Goal: Task Accomplishment & Management: Use online tool/utility

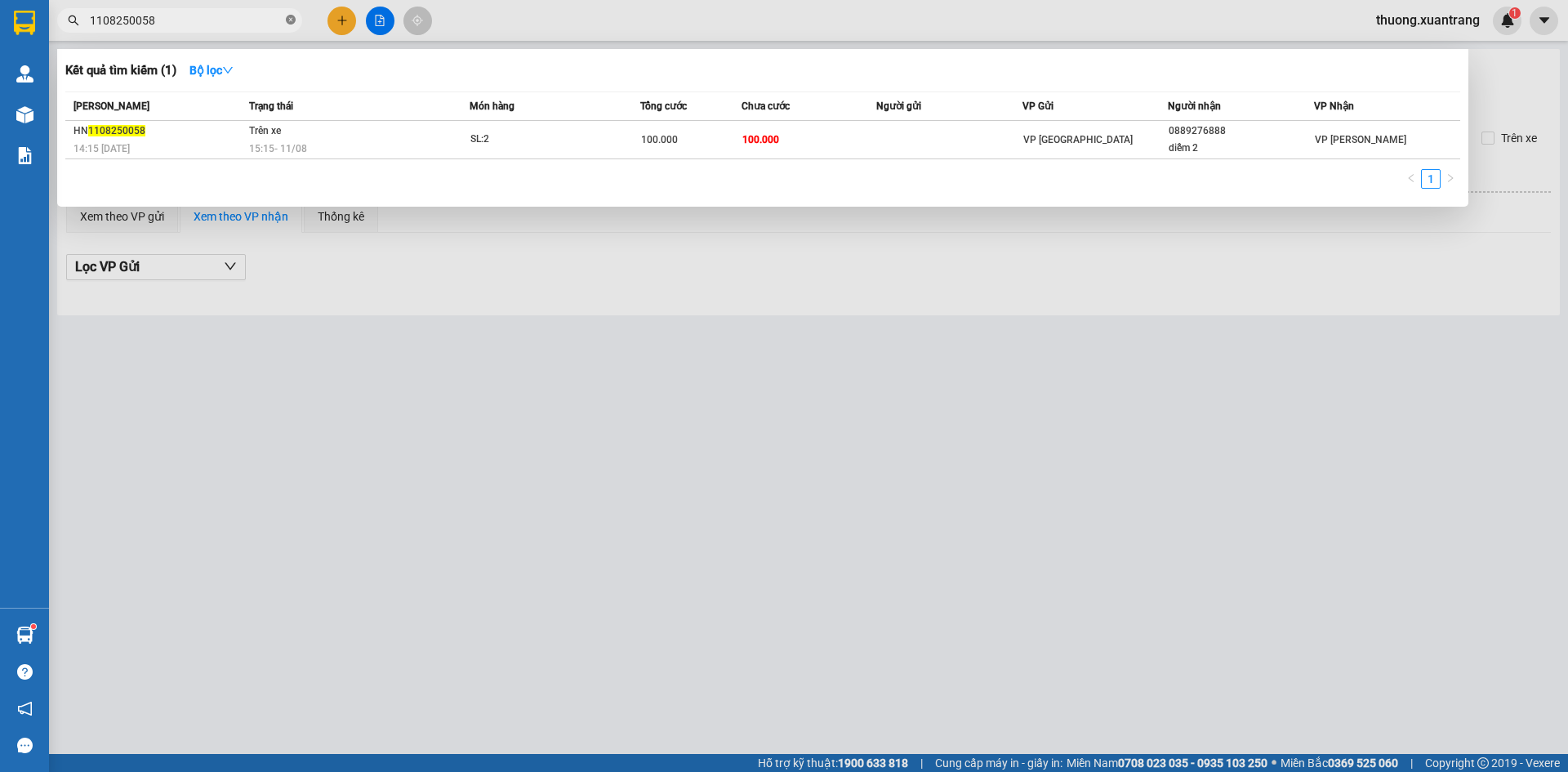
click at [295, 22] on icon "close-circle" at bounding box center [291, 20] width 10 height 10
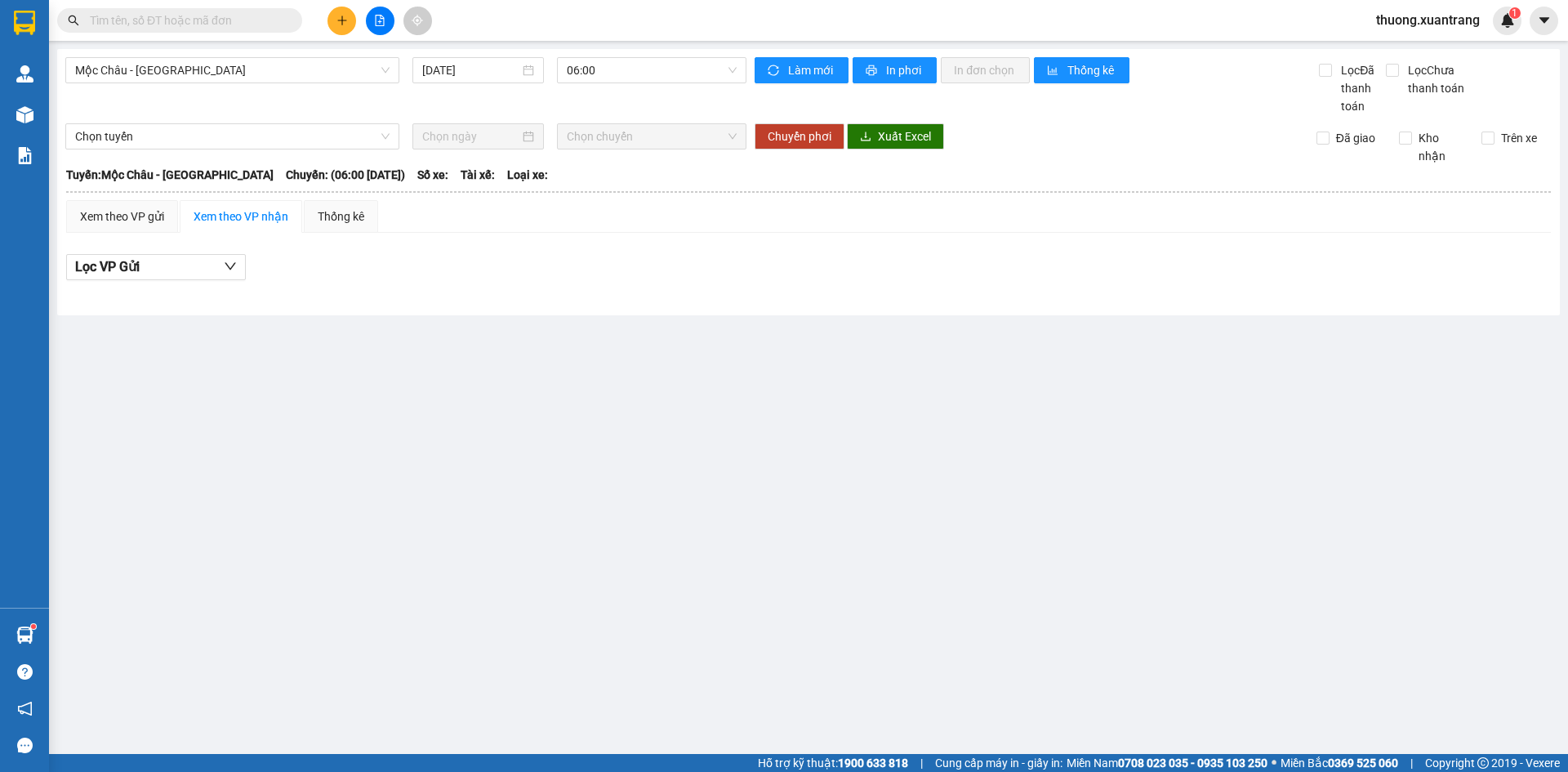
click at [272, 22] on input "text" at bounding box center [186, 21] width 193 height 18
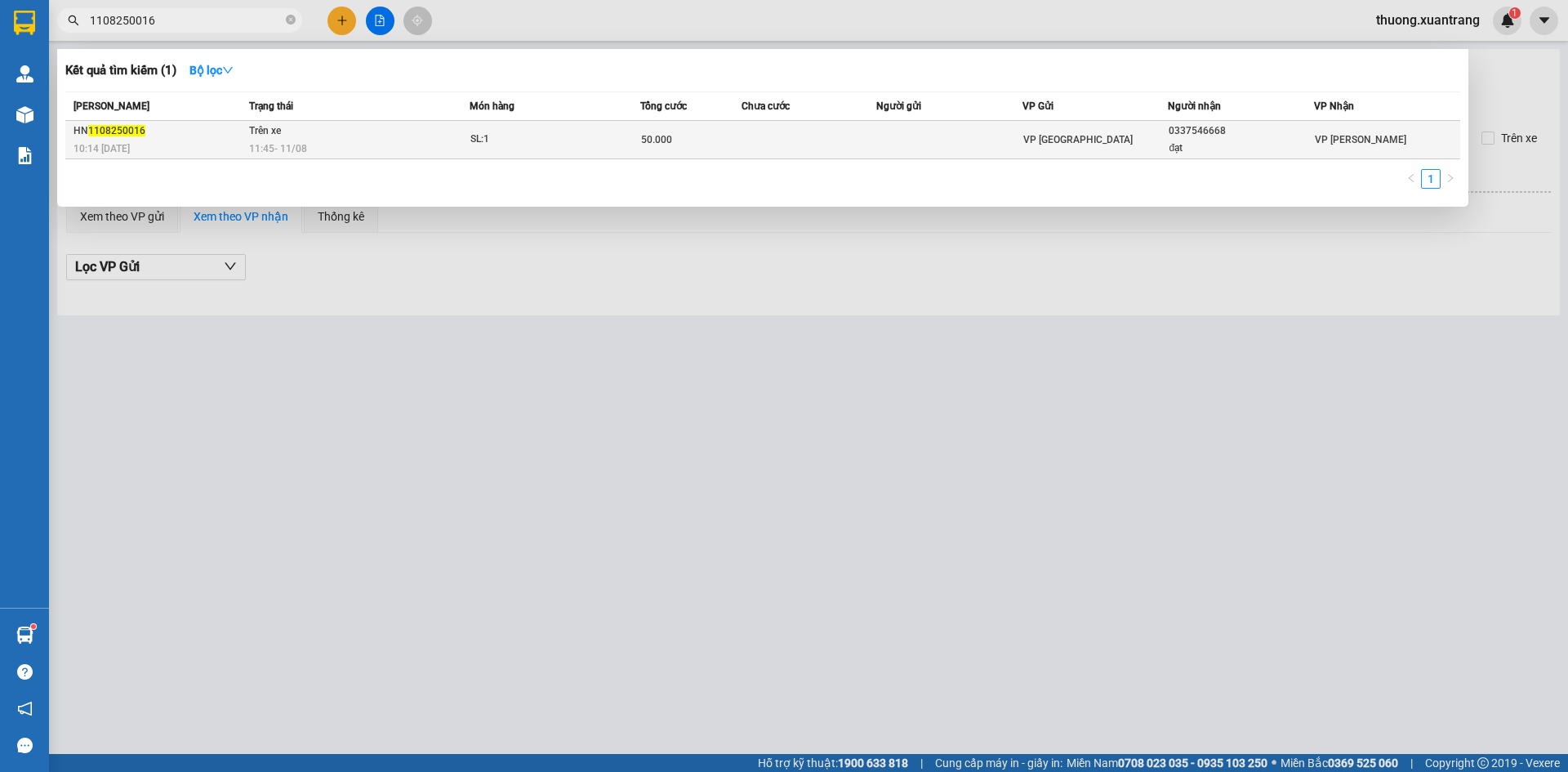
type input "1108250016"
click at [398, 156] on div "11:45 - 11/08" at bounding box center [358, 149] width 219 height 18
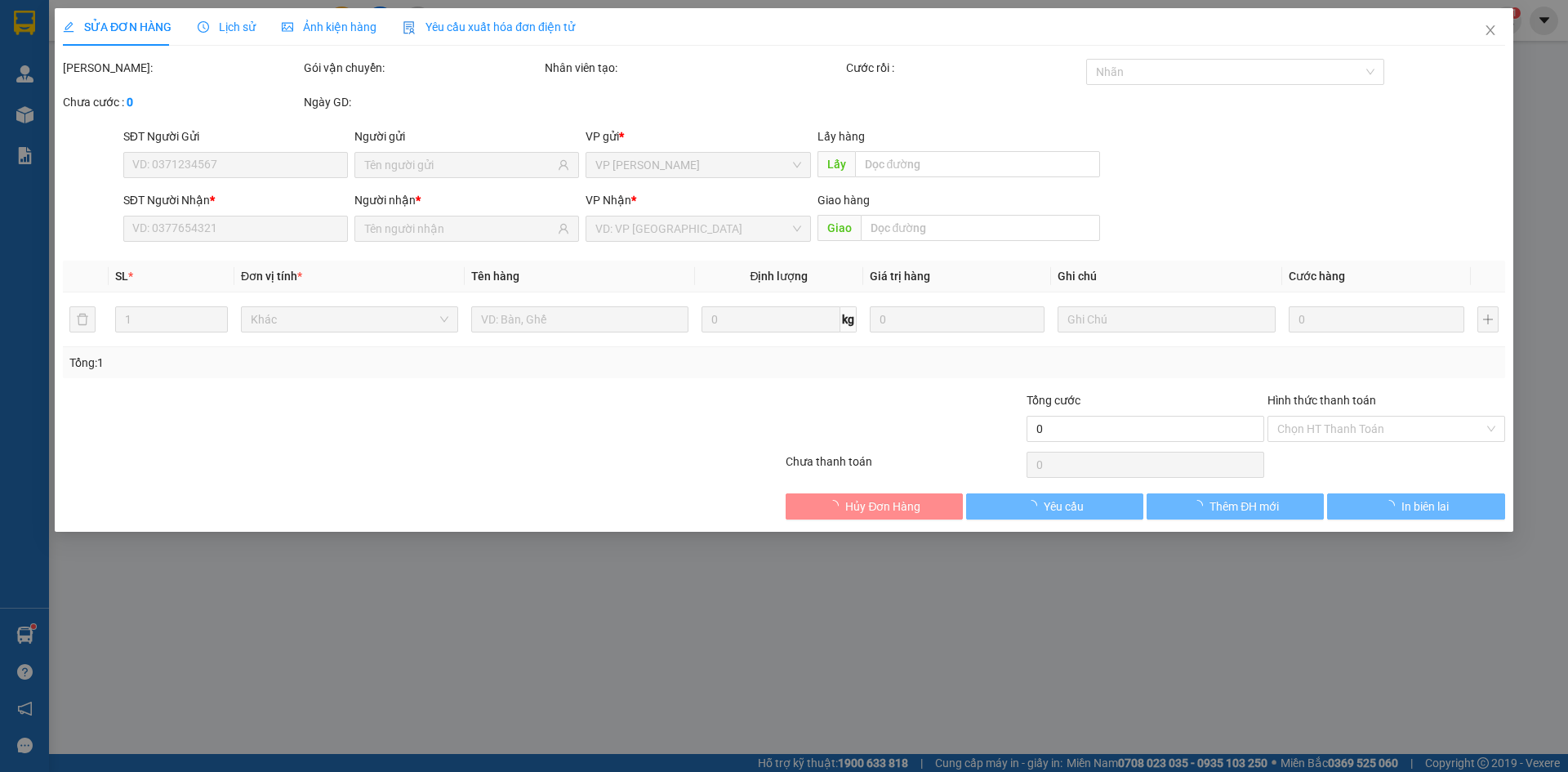
type input "0337546668"
type input "đạt"
type input "50.000"
type input "0"
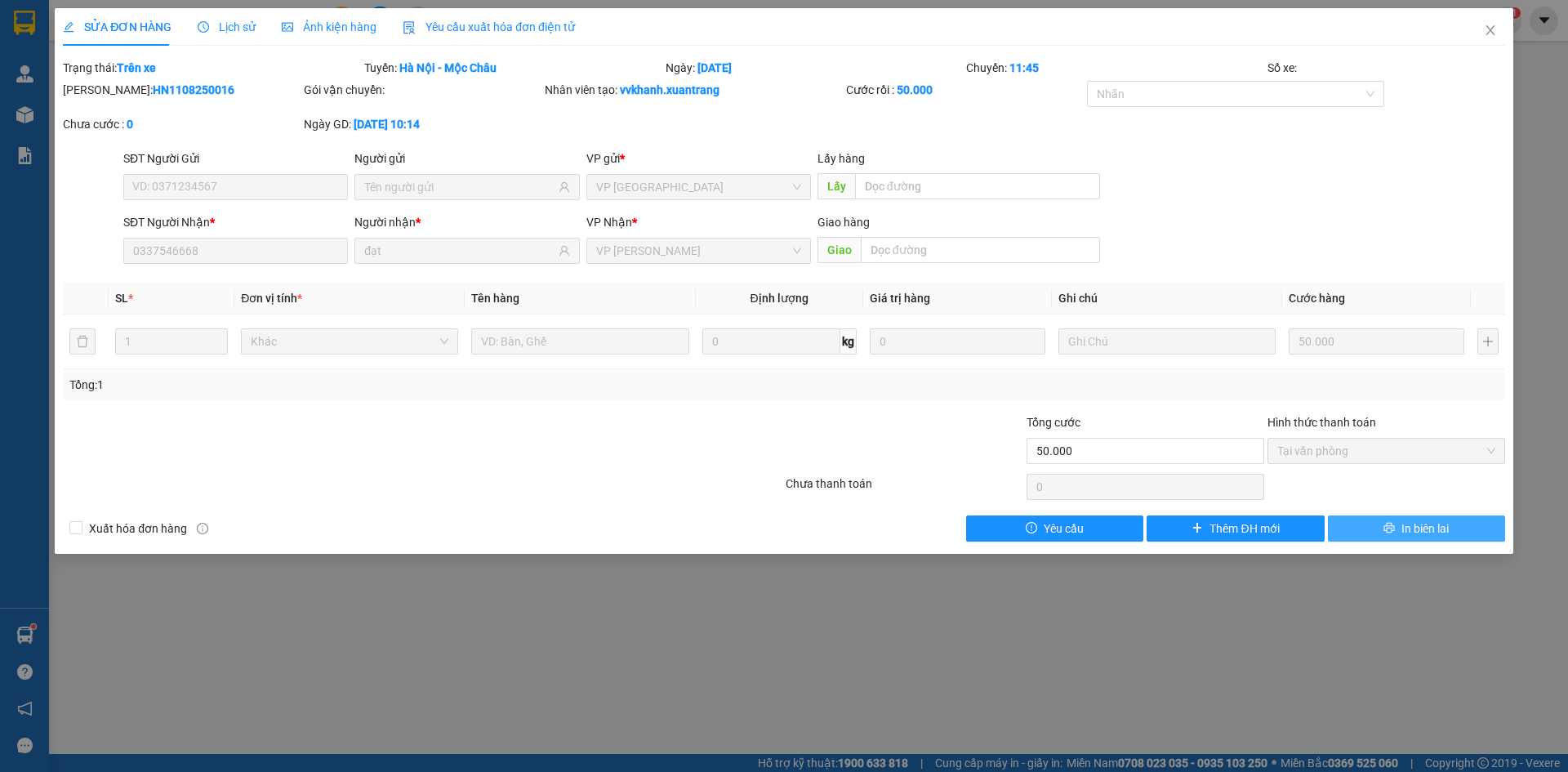
click at [1454, 534] on button "In biên lai" at bounding box center [1416, 528] width 177 height 27
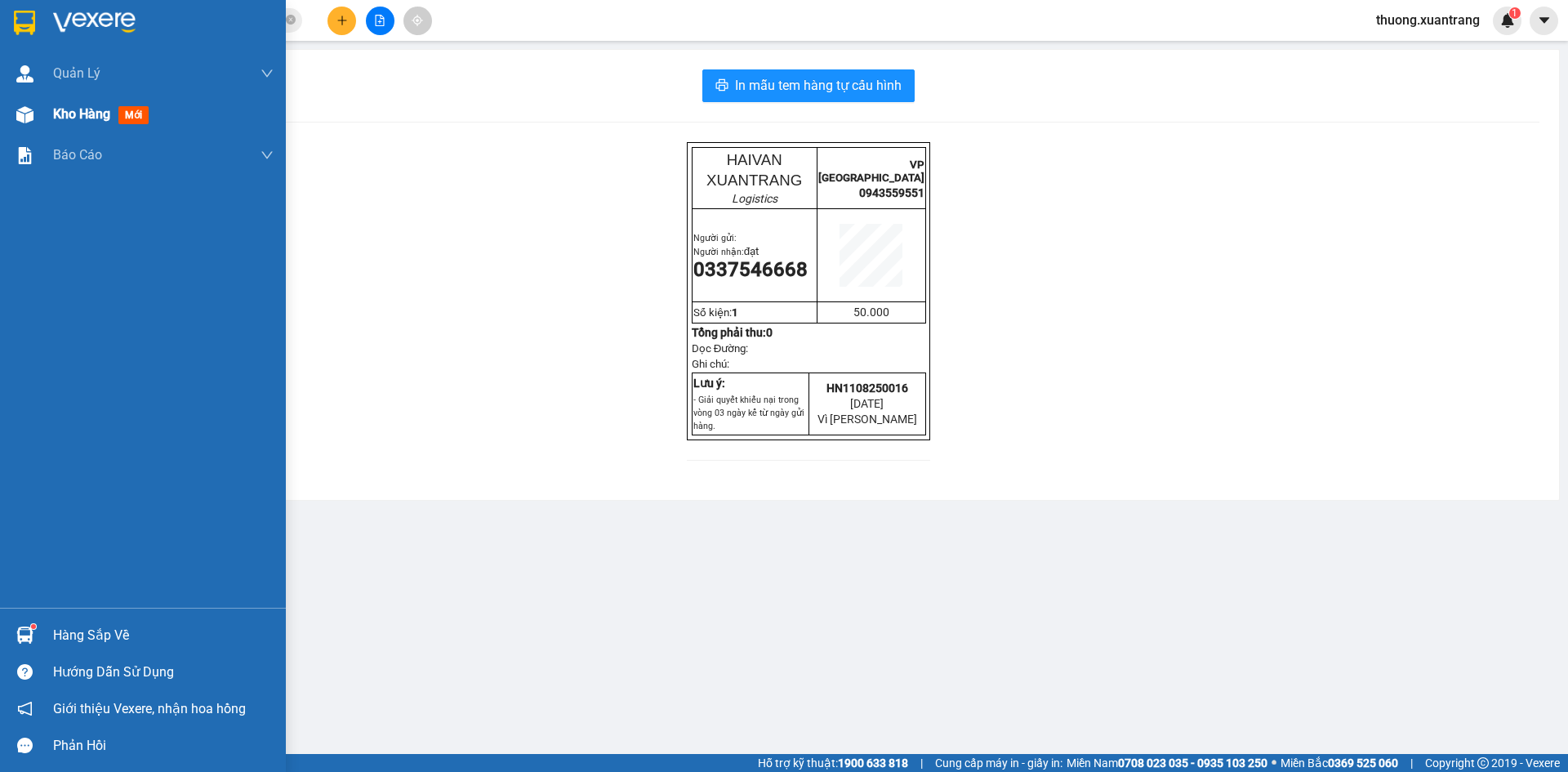
drag, startPoint x: 79, startPoint y: 115, endPoint x: 279, endPoint y: 112, distance: 200.0
click at [79, 114] on span "Kho hàng" at bounding box center [81, 113] width 57 height 16
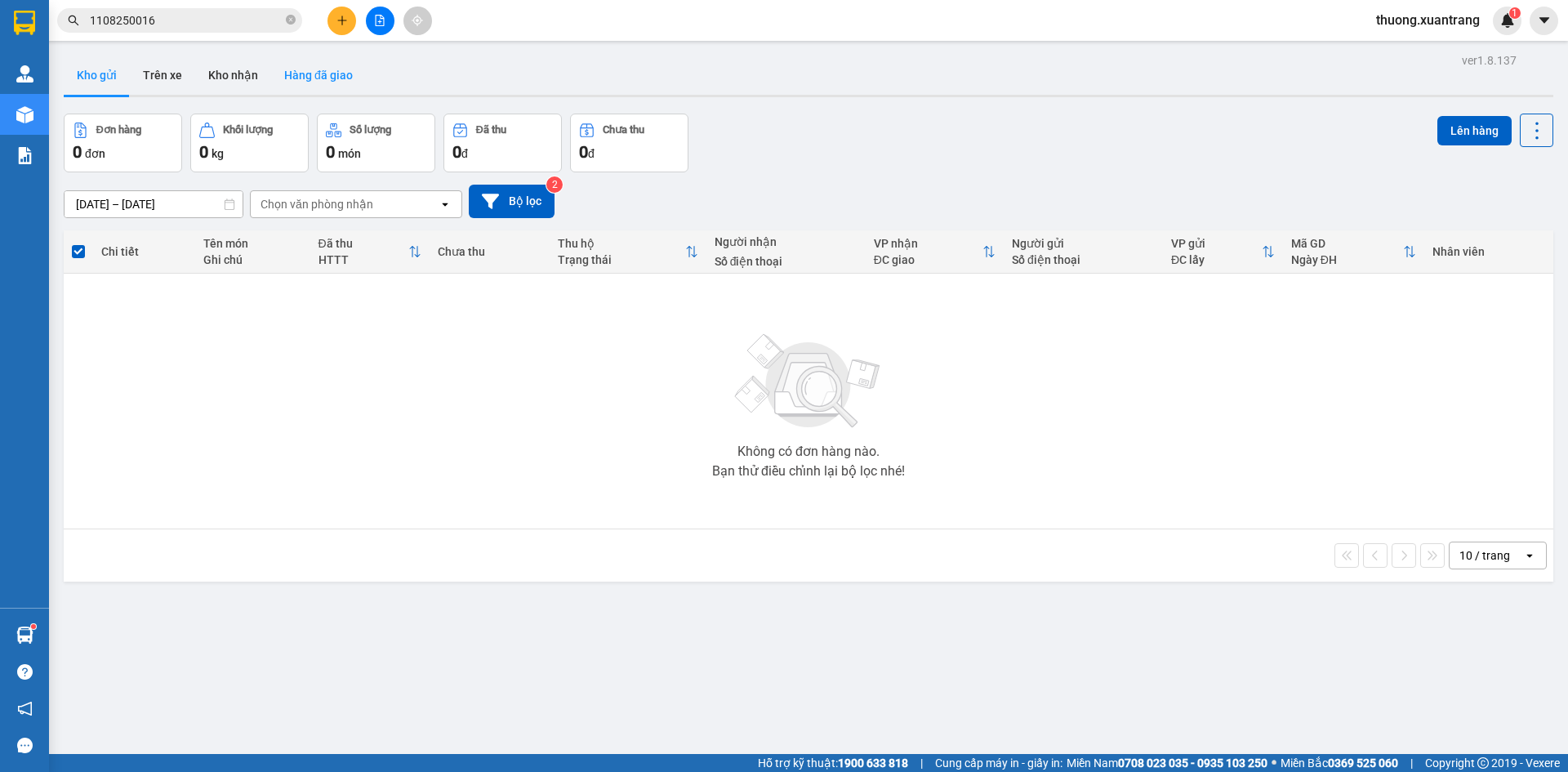
click at [346, 80] on button "Hàng đã giao" at bounding box center [318, 75] width 94 height 39
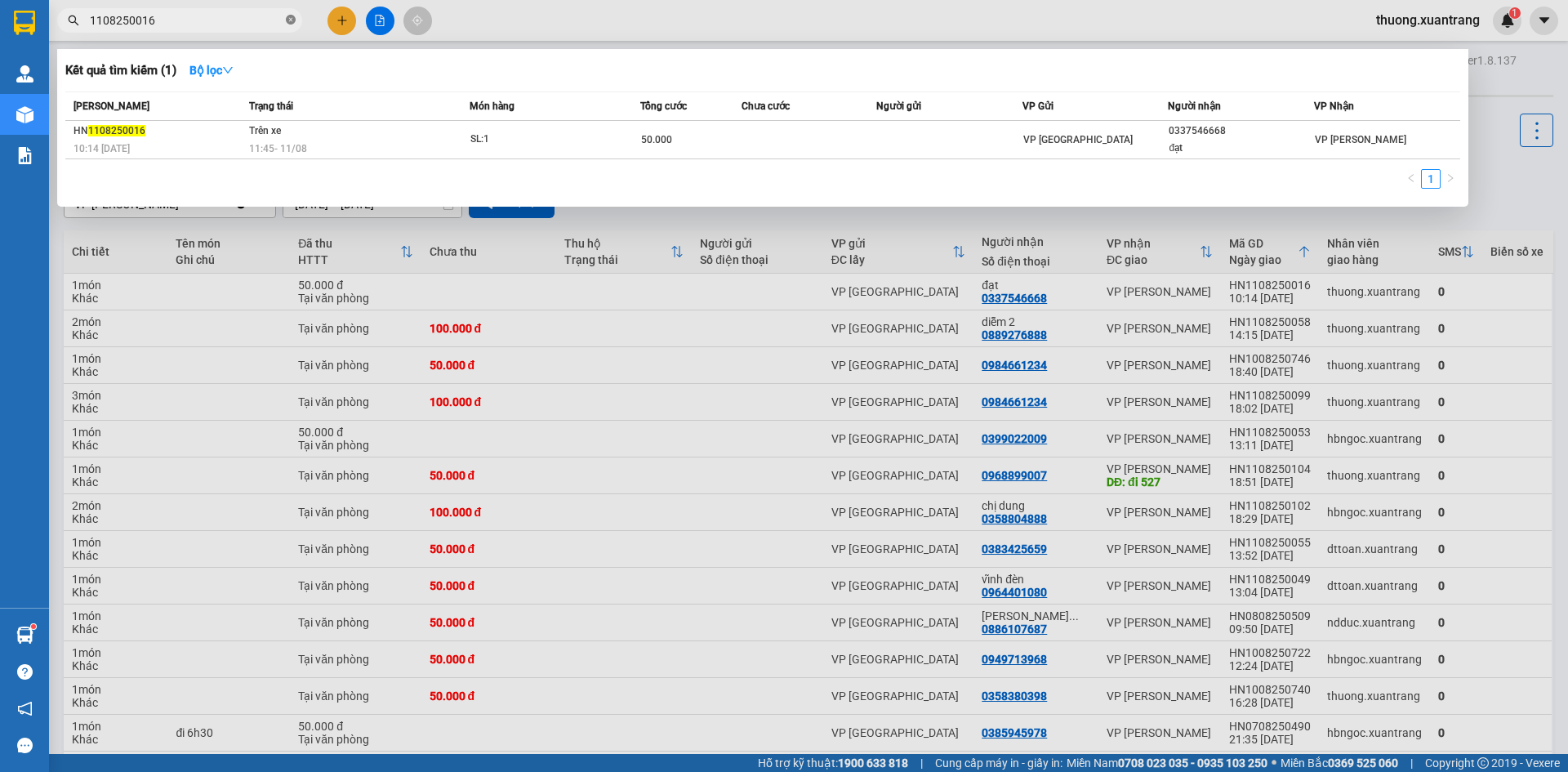
click at [286, 20] on icon "close-circle" at bounding box center [291, 20] width 10 height 10
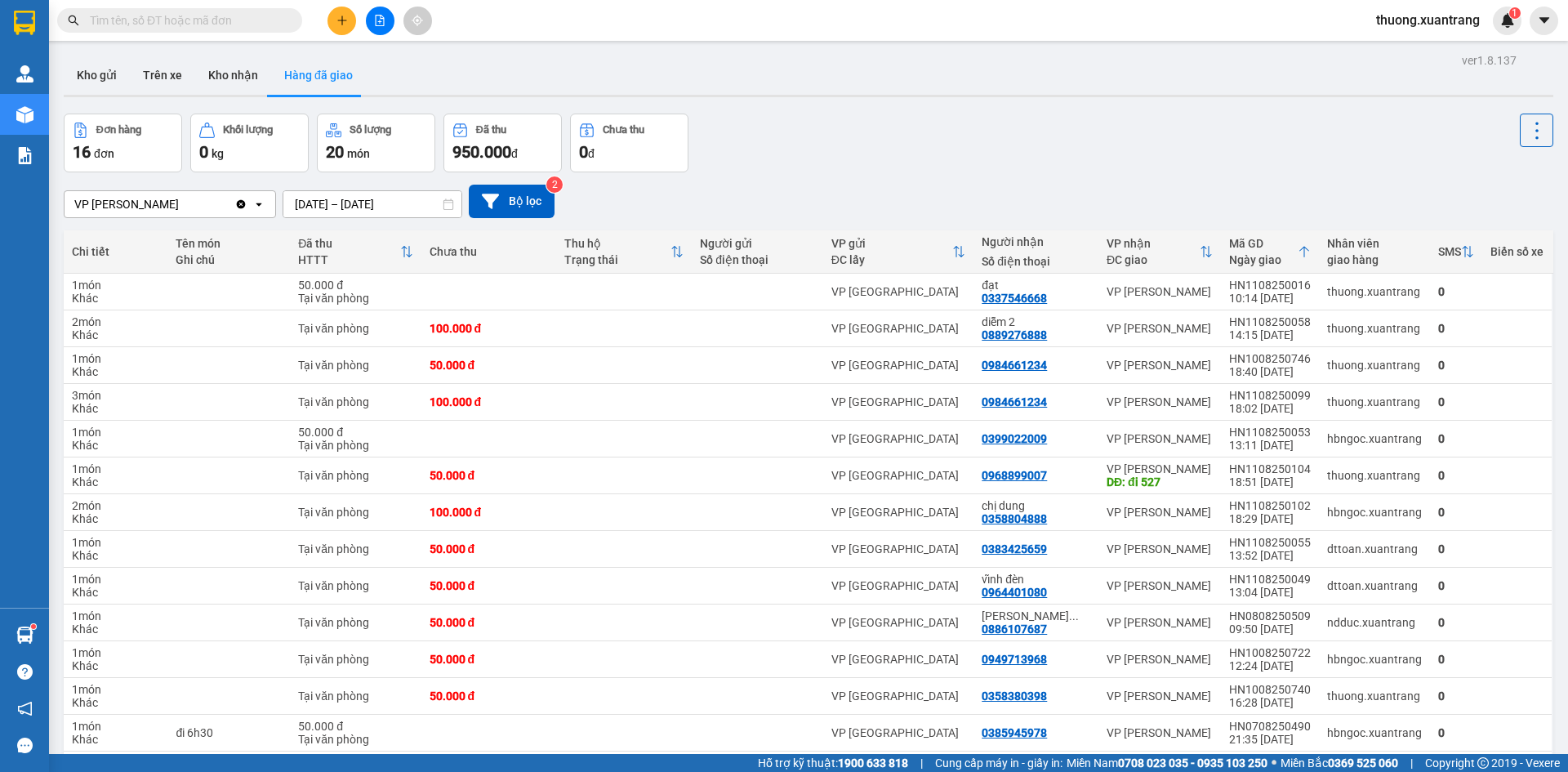
click at [264, 25] on input "text" at bounding box center [186, 21] width 193 height 18
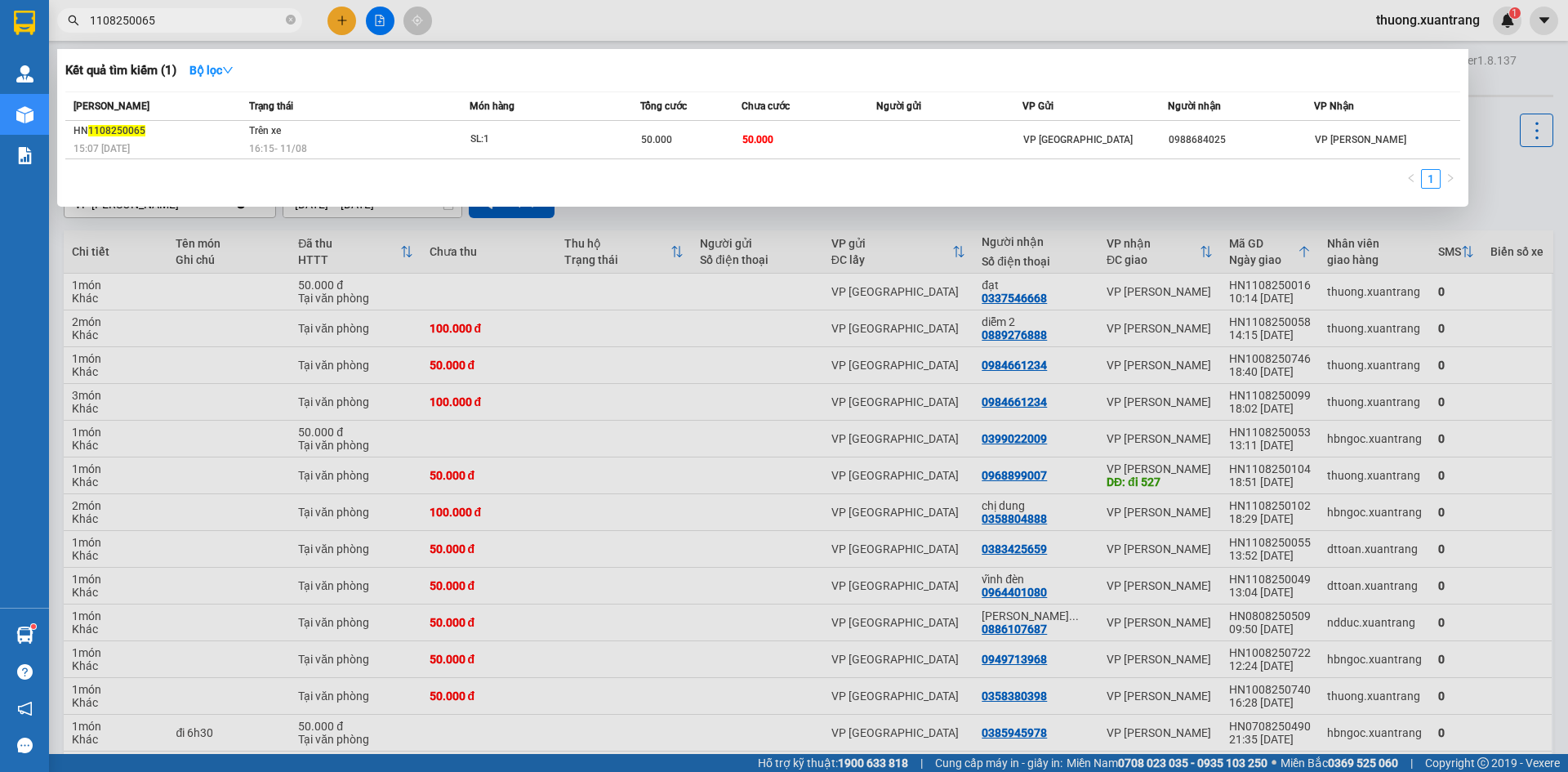
type input "1108250065"
click at [527, 171] on div "1" at bounding box center [762, 184] width 1395 height 30
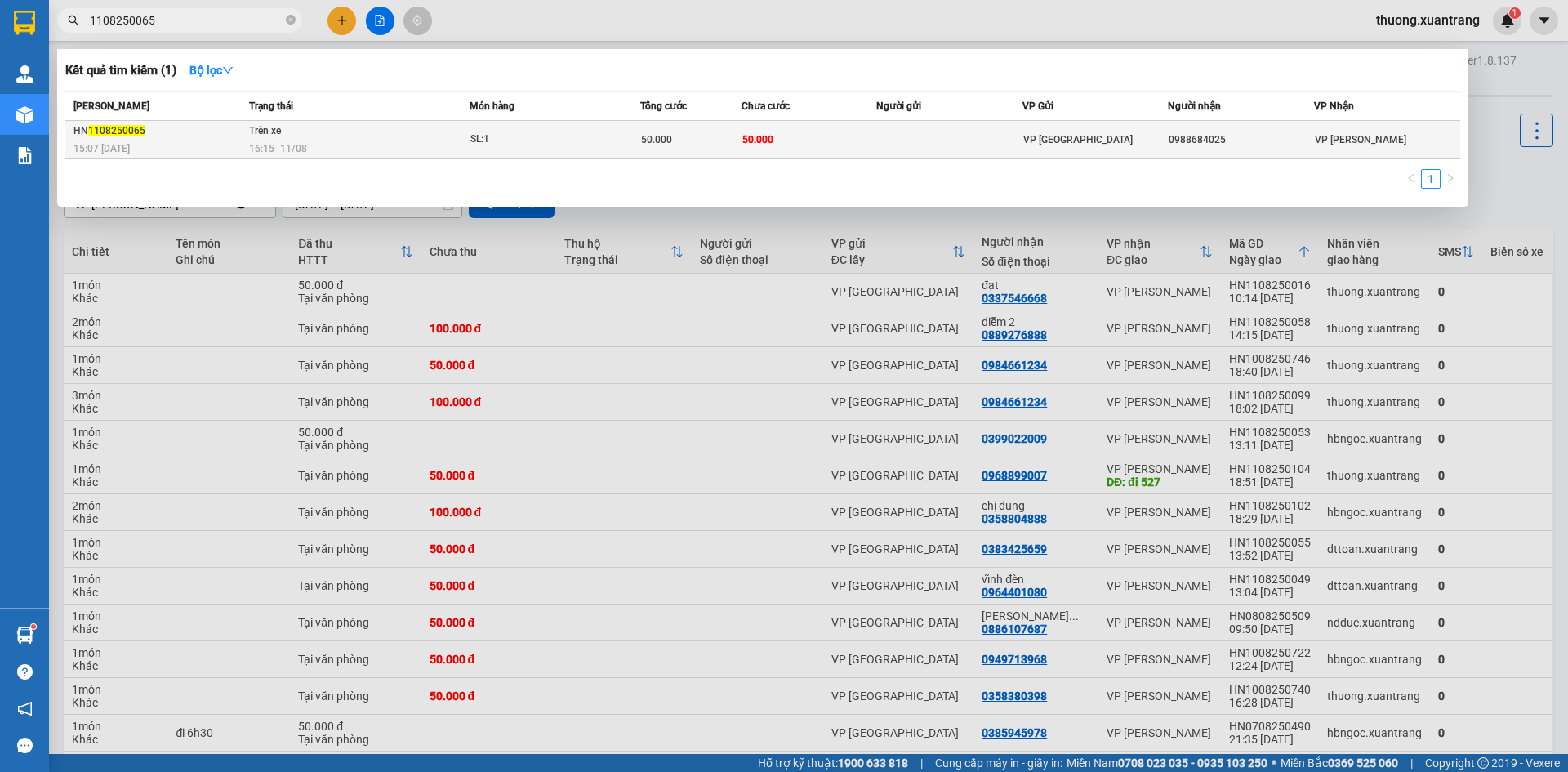
click at [545, 152] on td "SL: 1" at bounding box center [555, 140] width 171 height 38
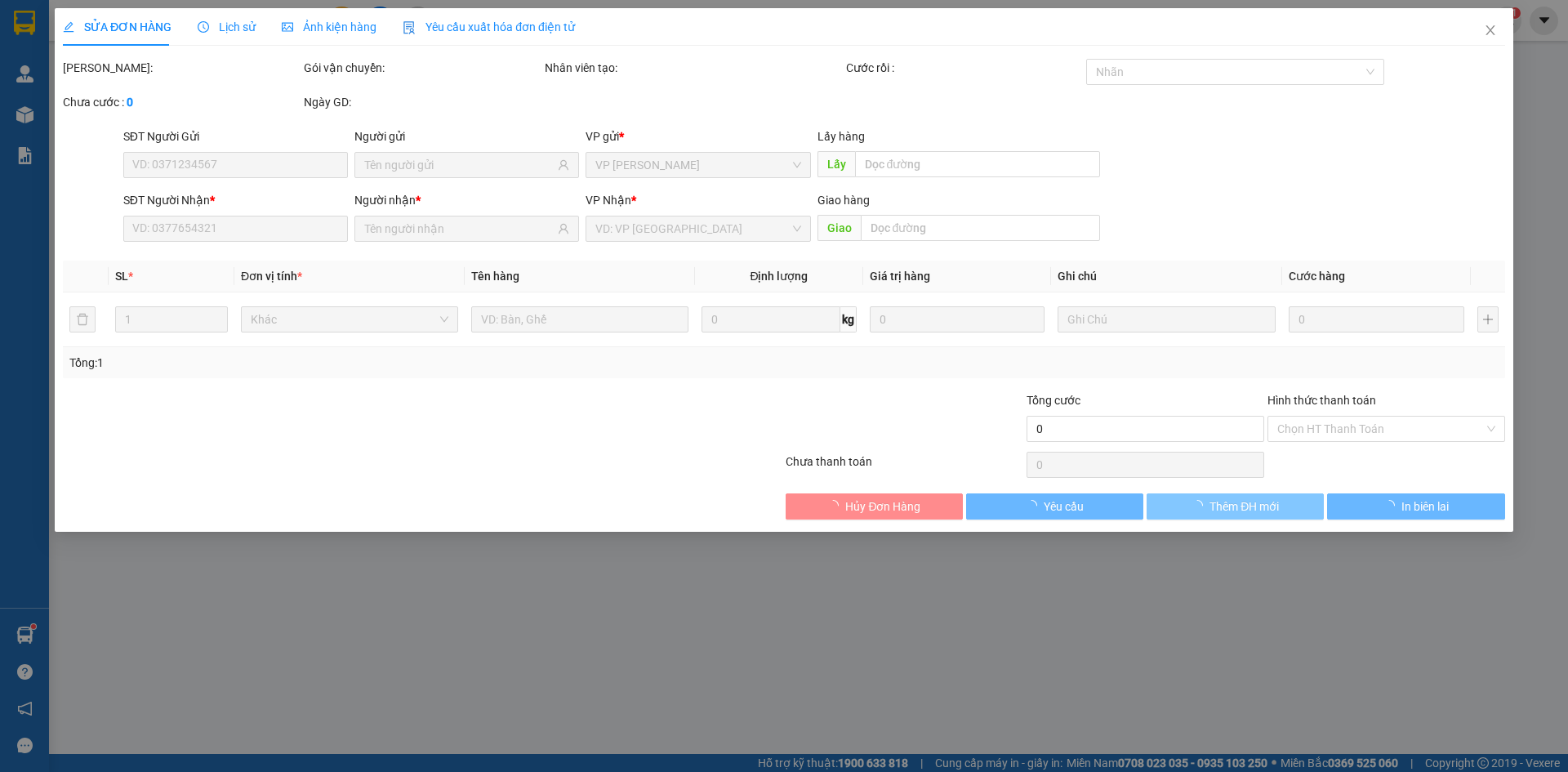
type input "0988684025"
type input "50.000"
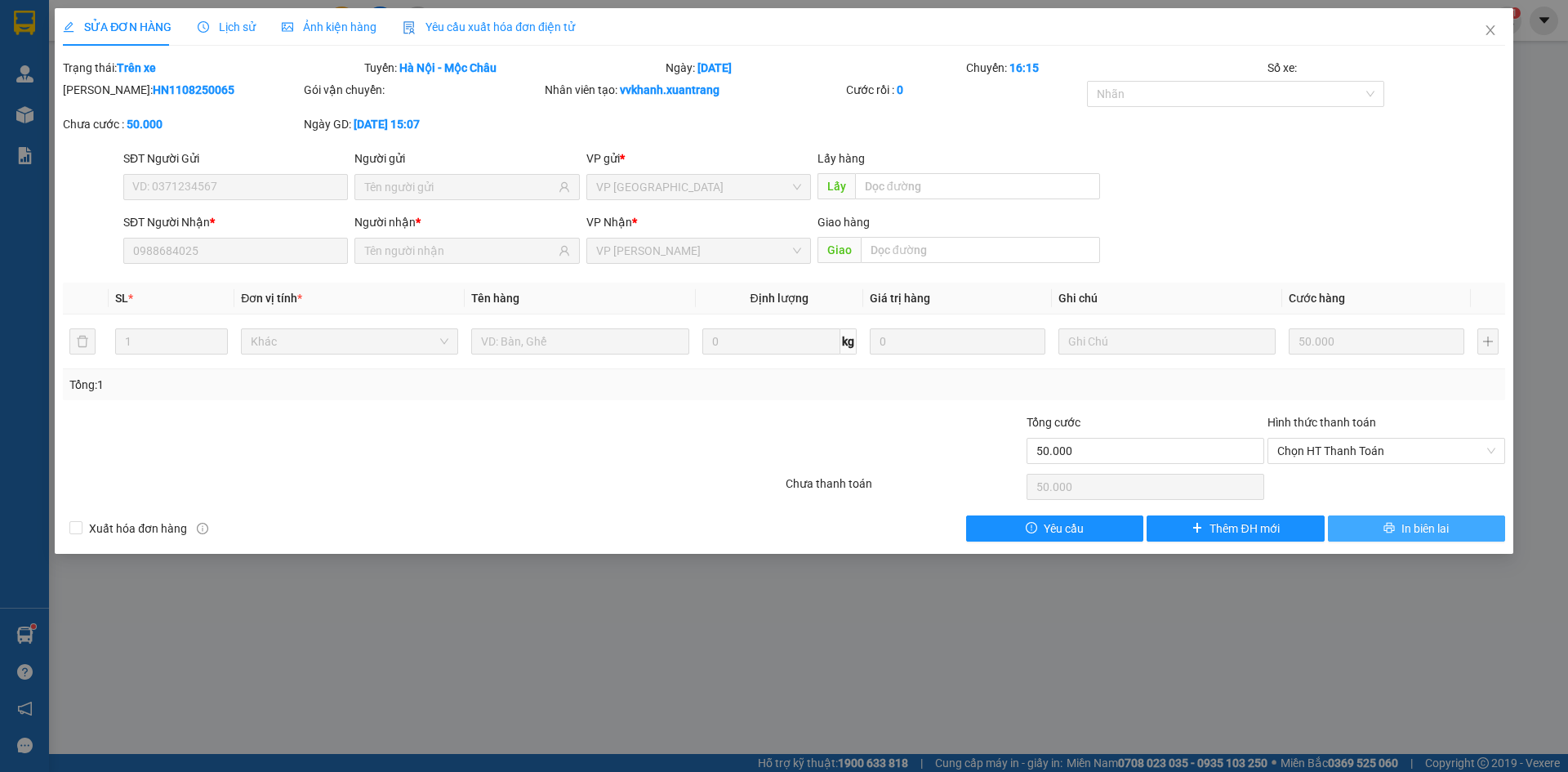
click at [1433, 533] on span "In biên lai" at bounding box center [1425, 528] width 47 height 18
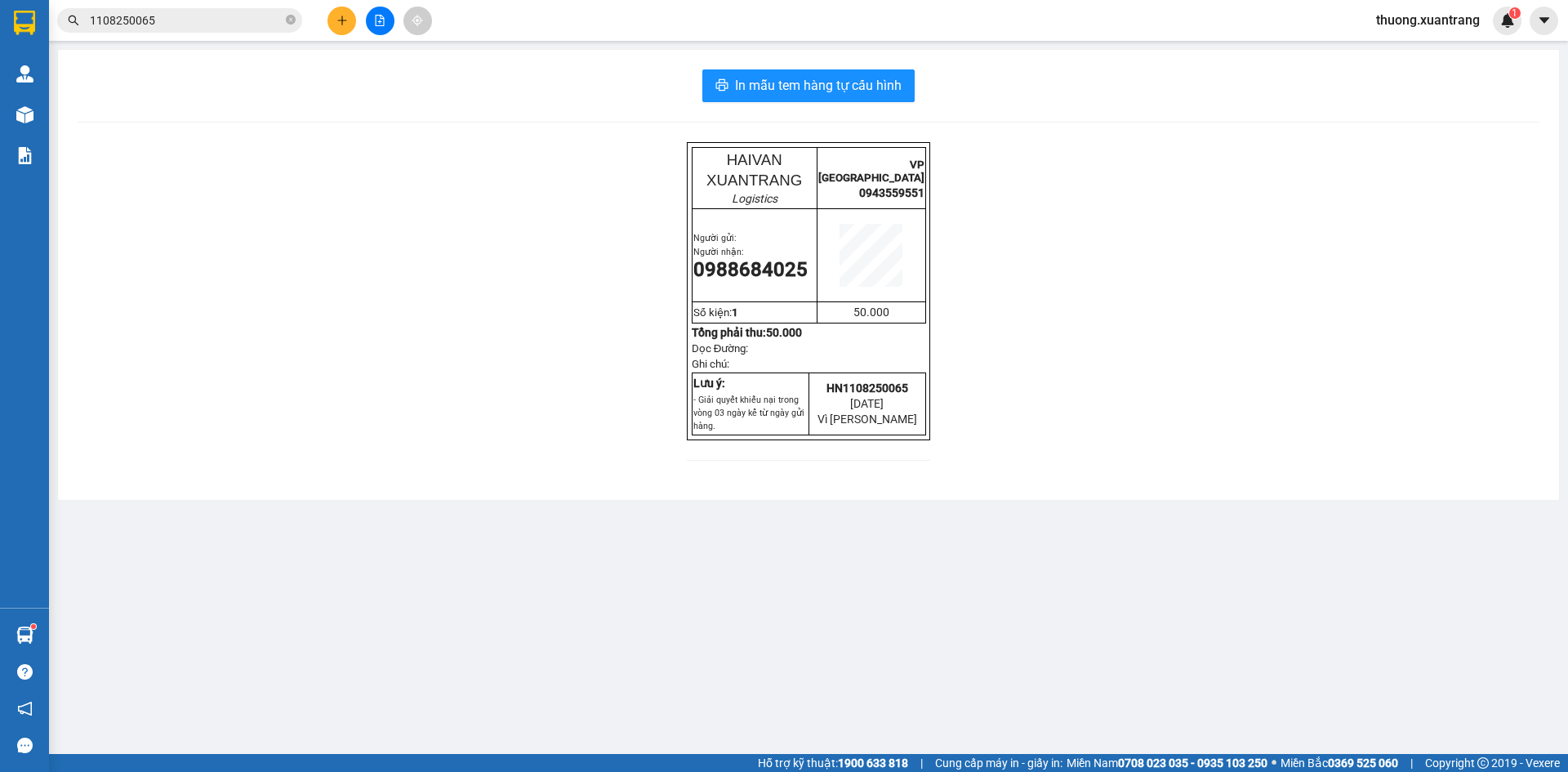
click at [294, 22] on icon "close-circle" at bounding box center [291, 20] width 10 height 10
click at [264, 17] on input "text" at bounding box center [186, 21] width 193 height 18
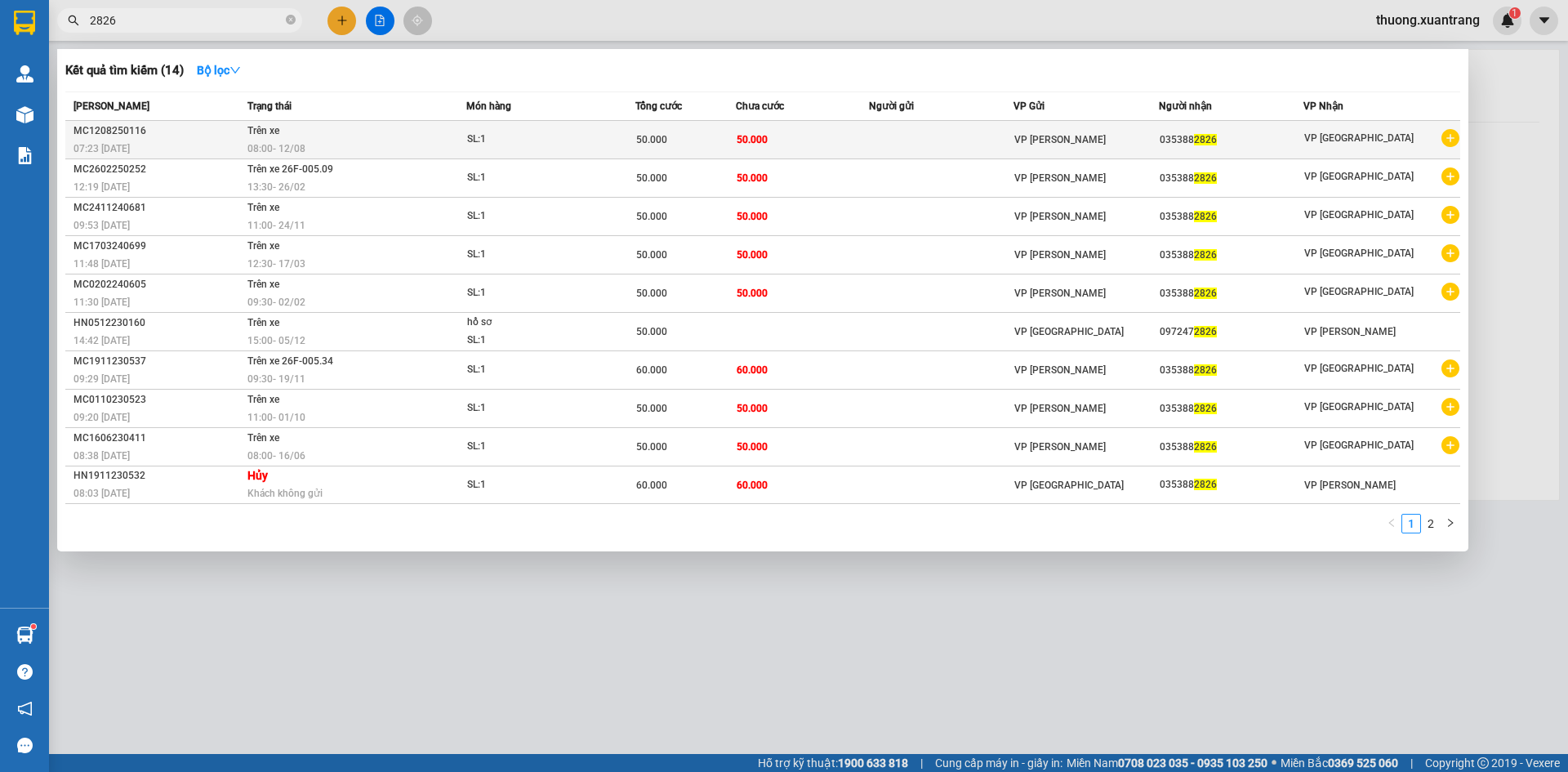
type input "2826"
click at [485, 133] on div "SL: 1" at bounding box center [528, 140] width 123 height 18
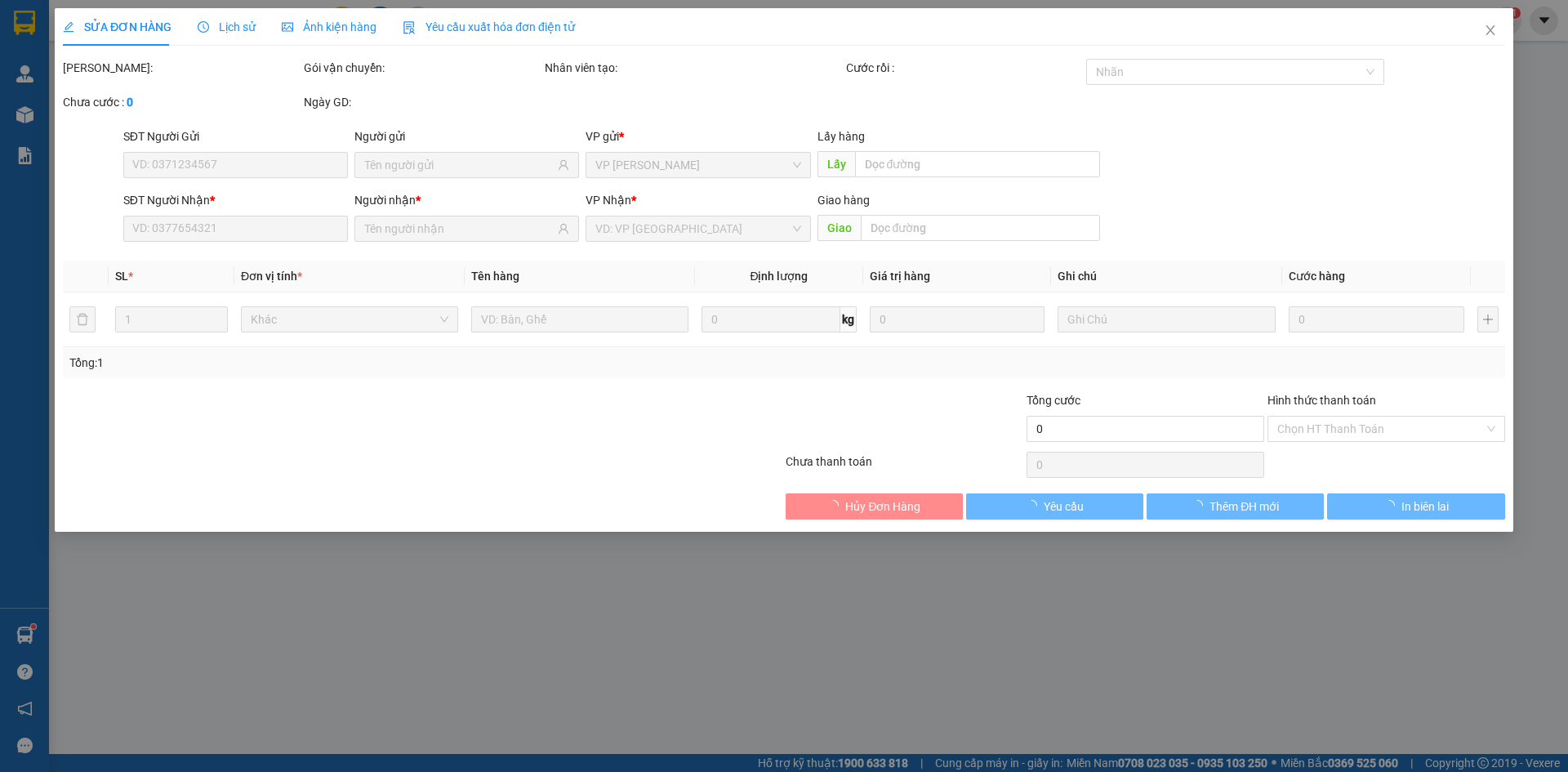
type input "0353882826"
type input "50.000"
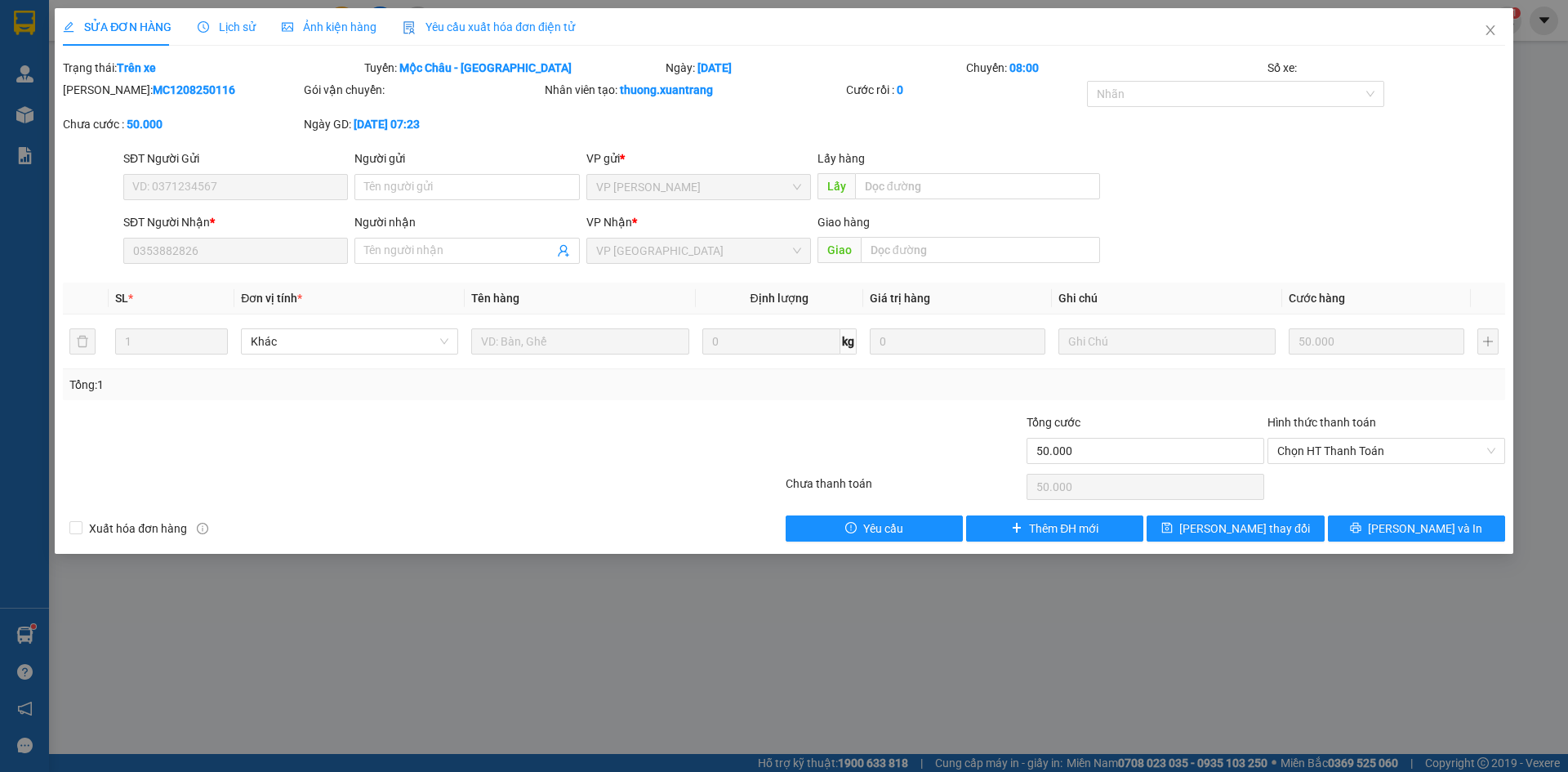
click at [226, 29] on span "Lịch sử" at bounding box center [227, 27] width 58 height 13
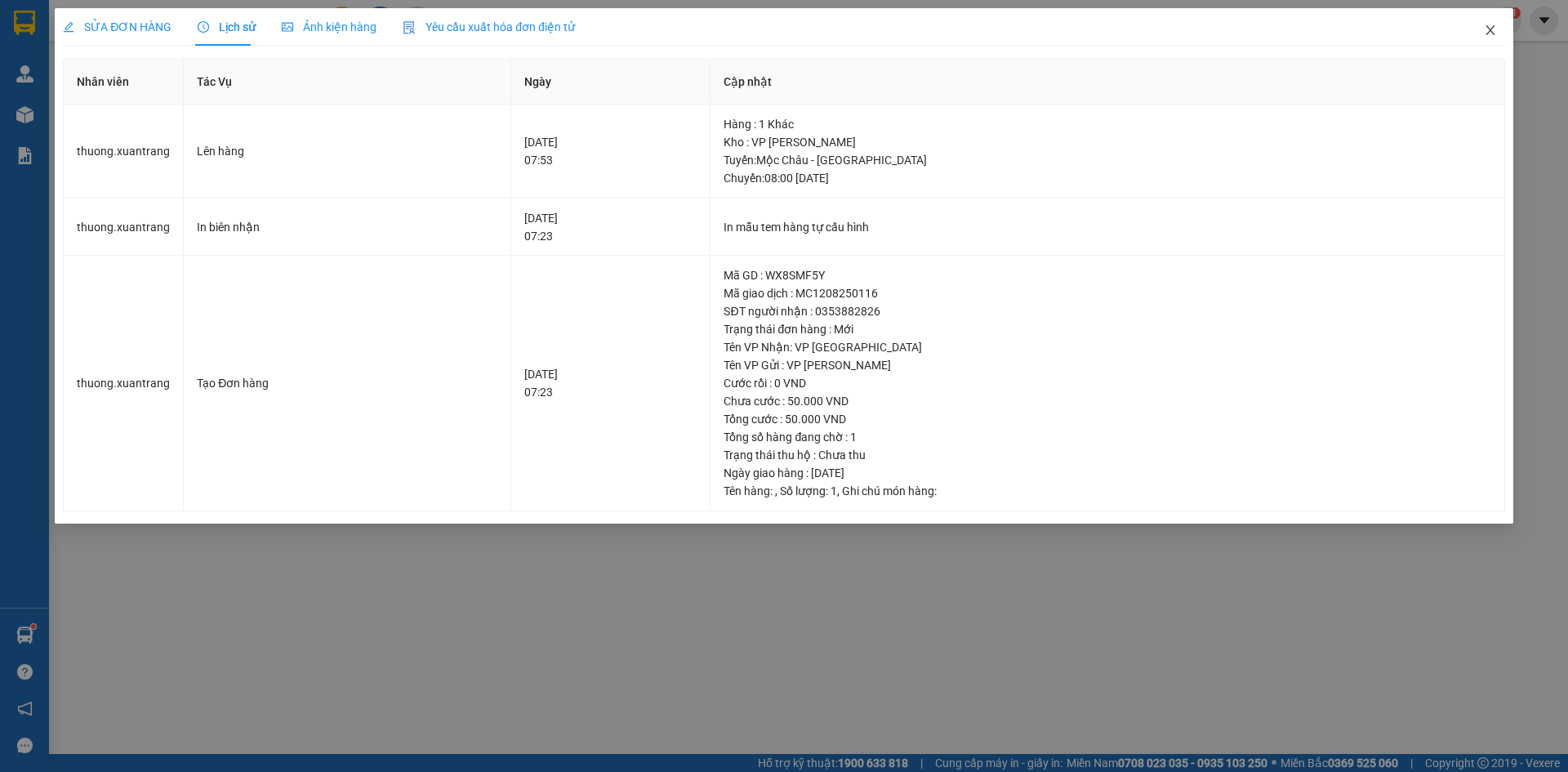
click at [1493, 29] on icon "close" at bounding box center [1490, 31] width 13 height 13
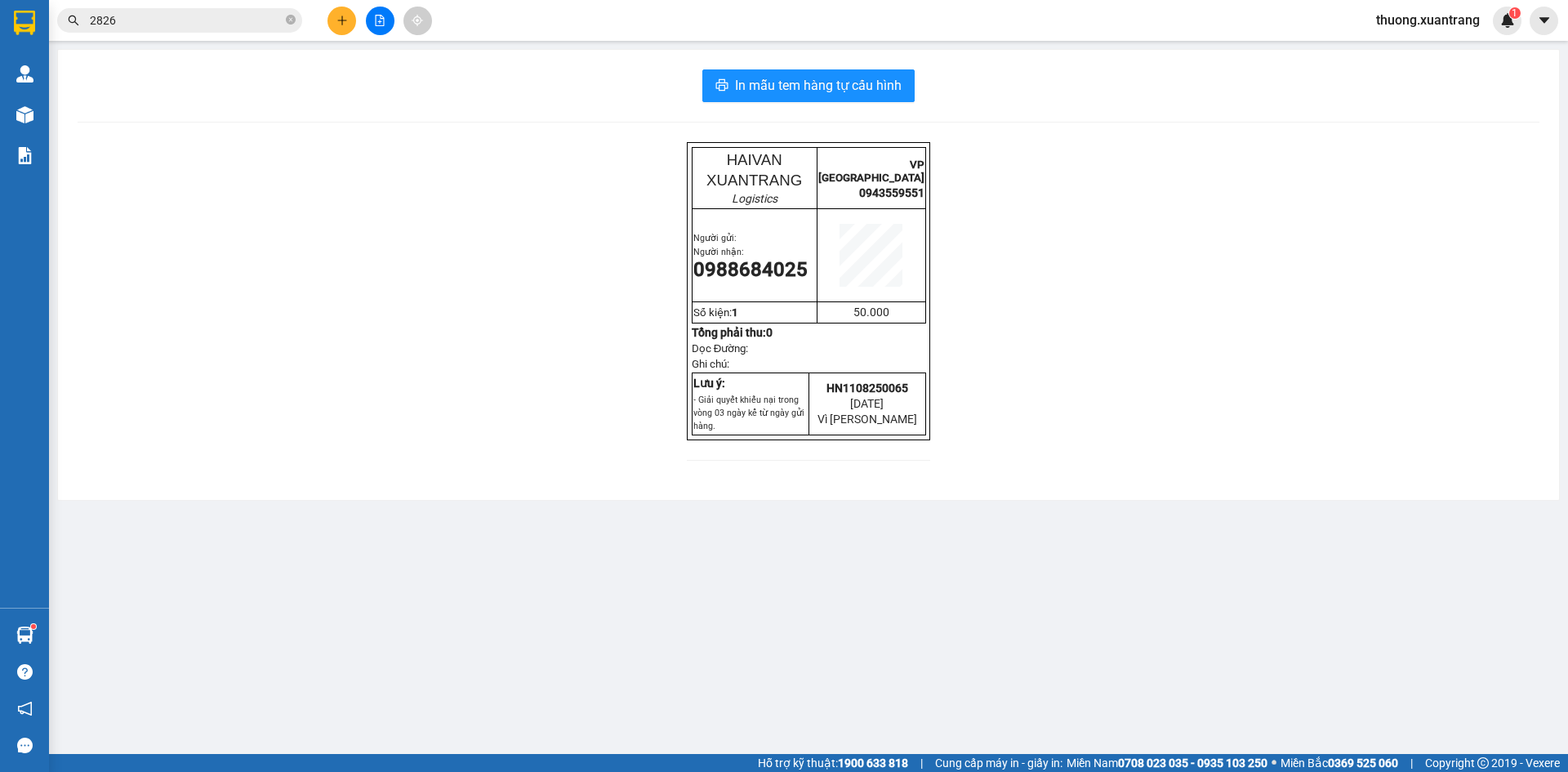
click at [1170, 184] on div "HAIVAN XUANTRANG Logistics VP HÀ NỘI 0943559551 Người gửi: Người nhận: 09886840…" at bounding box center [809, 311] width 1462 height 338
click at [378, 27] on button at bounding box center [380, 21] width 29 height 29
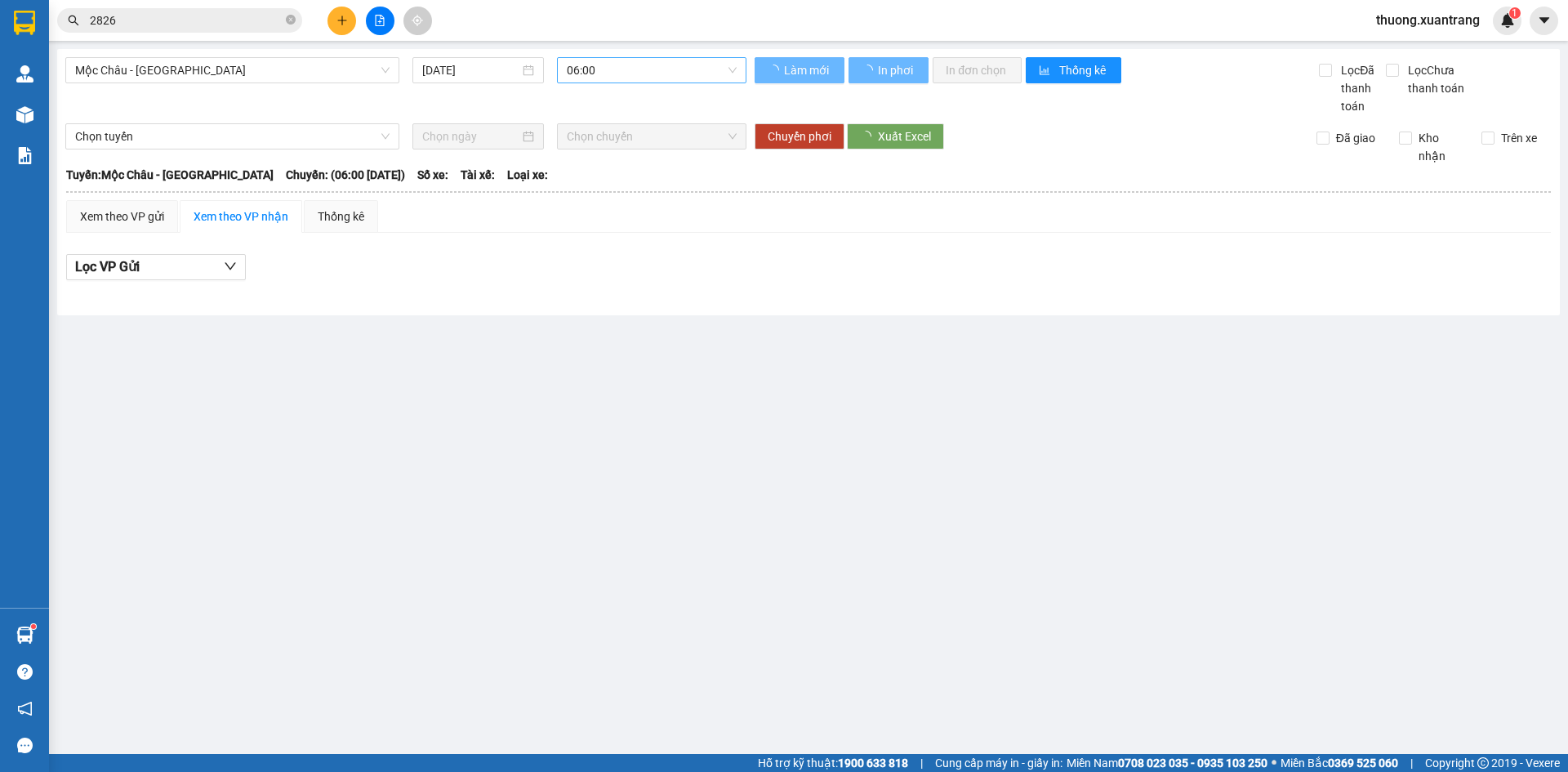
click at [625, 68] on span "06:00" at bounding box center [652, 70] width 170 height 25
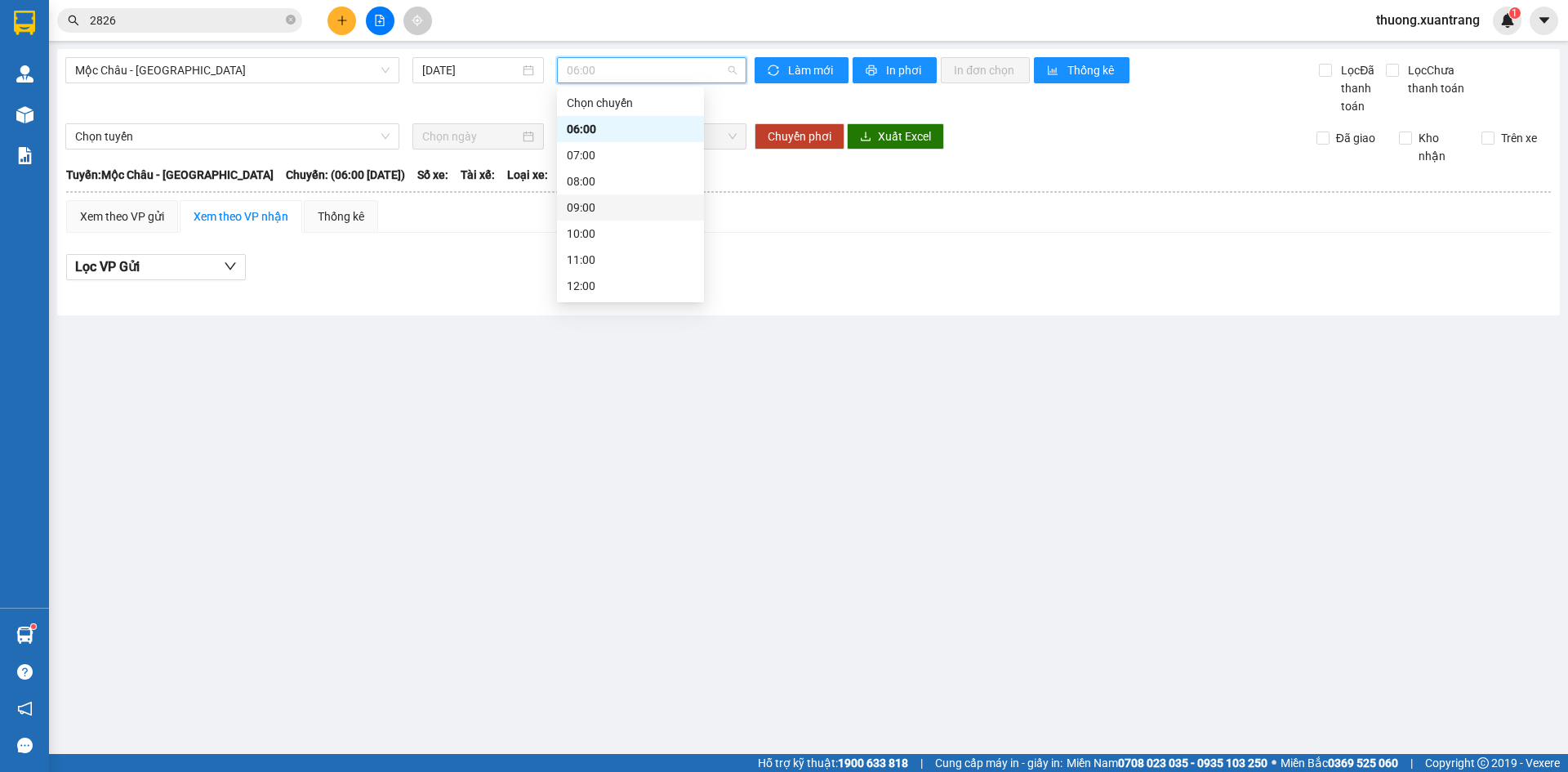
click at [613, 211] on div "09:00" at bounding box center [631, 208] width 127 height 18
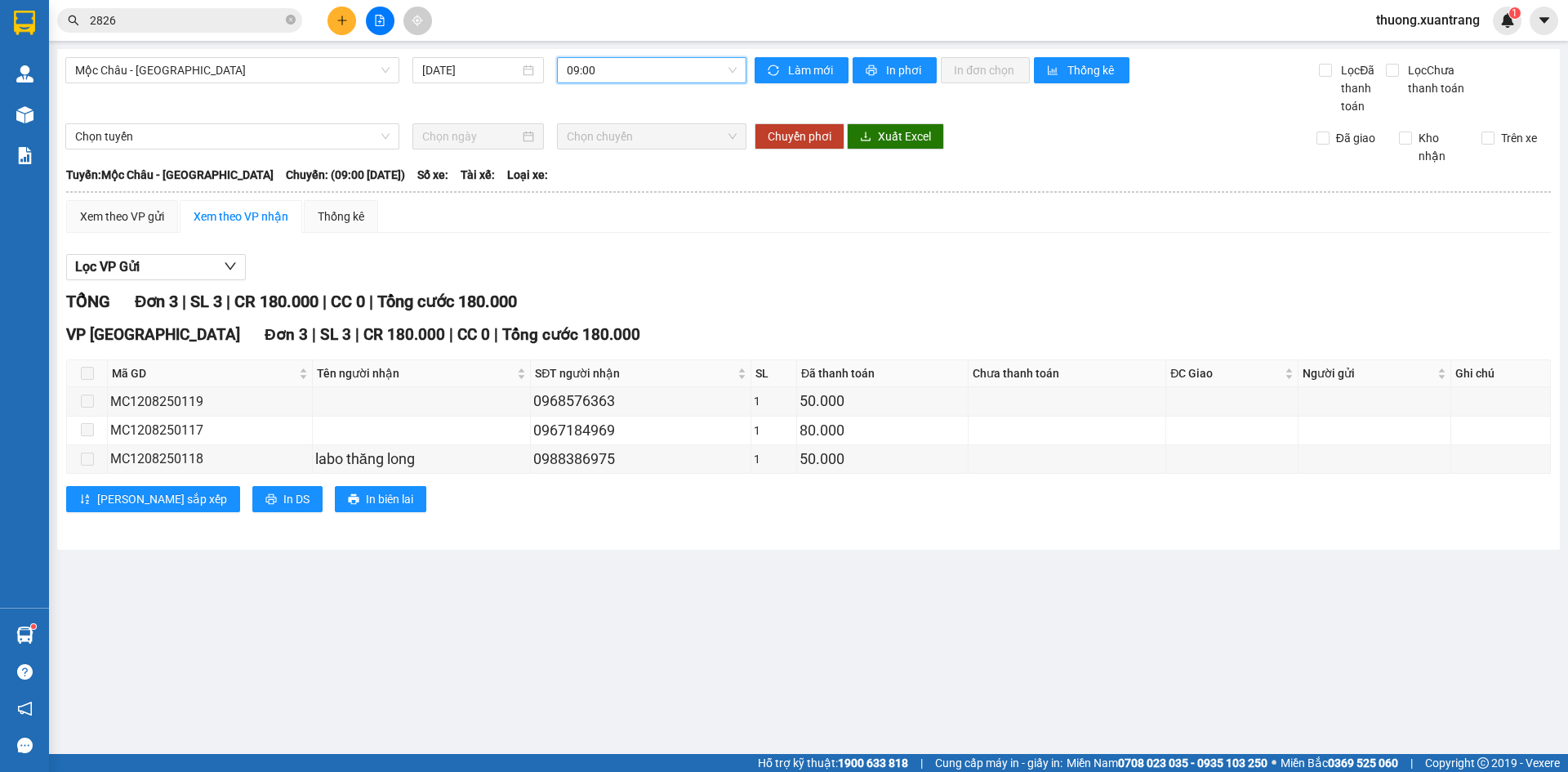
click at [596, 69] on span "09:00" at bounding box center [652, 70] width 170 height 25
click at [597, 181] on div "08:00" at bounding box center [631, 181] width 127 height 18
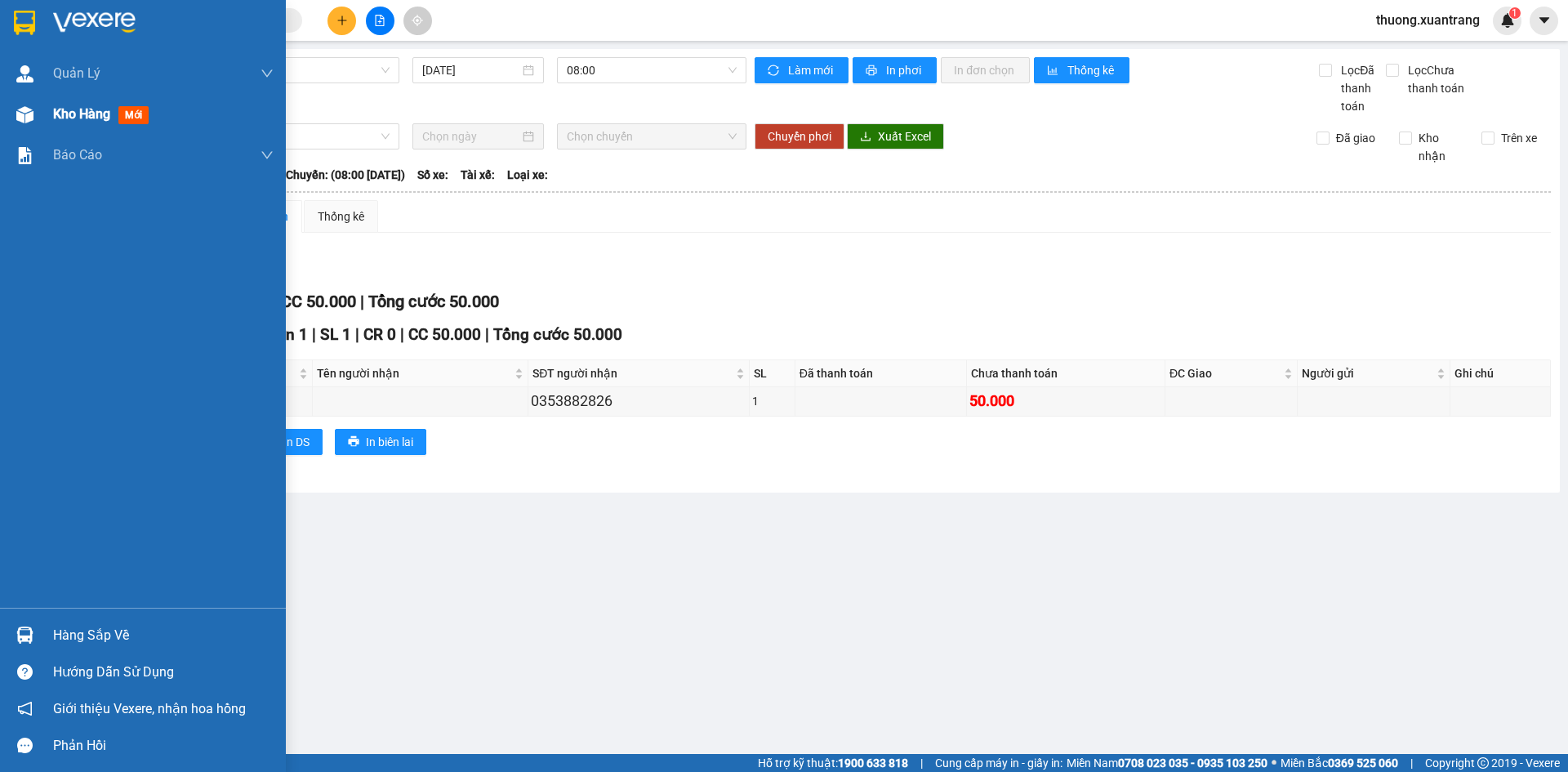
click at [21, 112] on img at bounding box center [25, 114] width 17 height 17
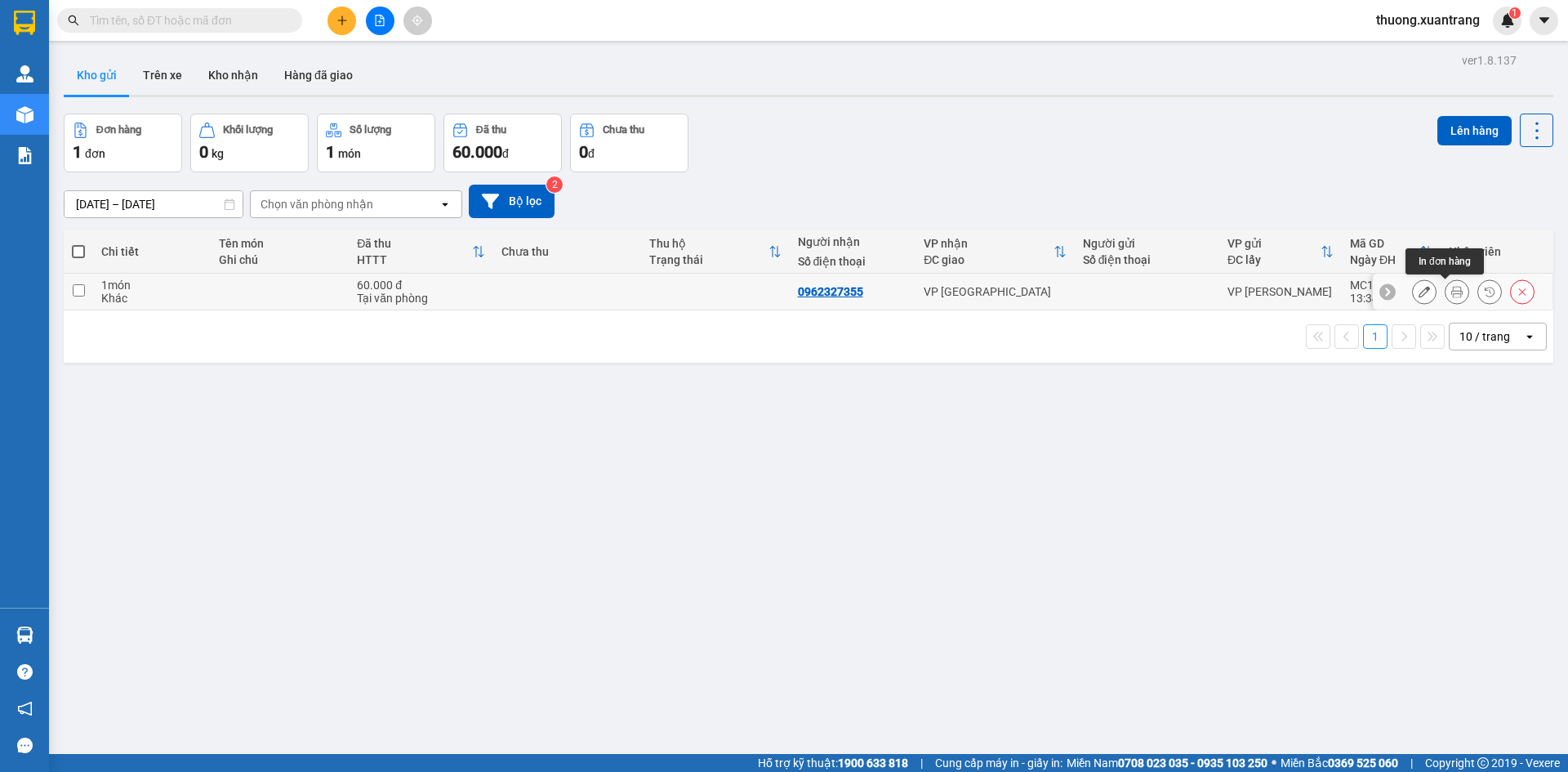
click at [1451, 287] on icon at bounding box center [1457, 292] width 12 height 12
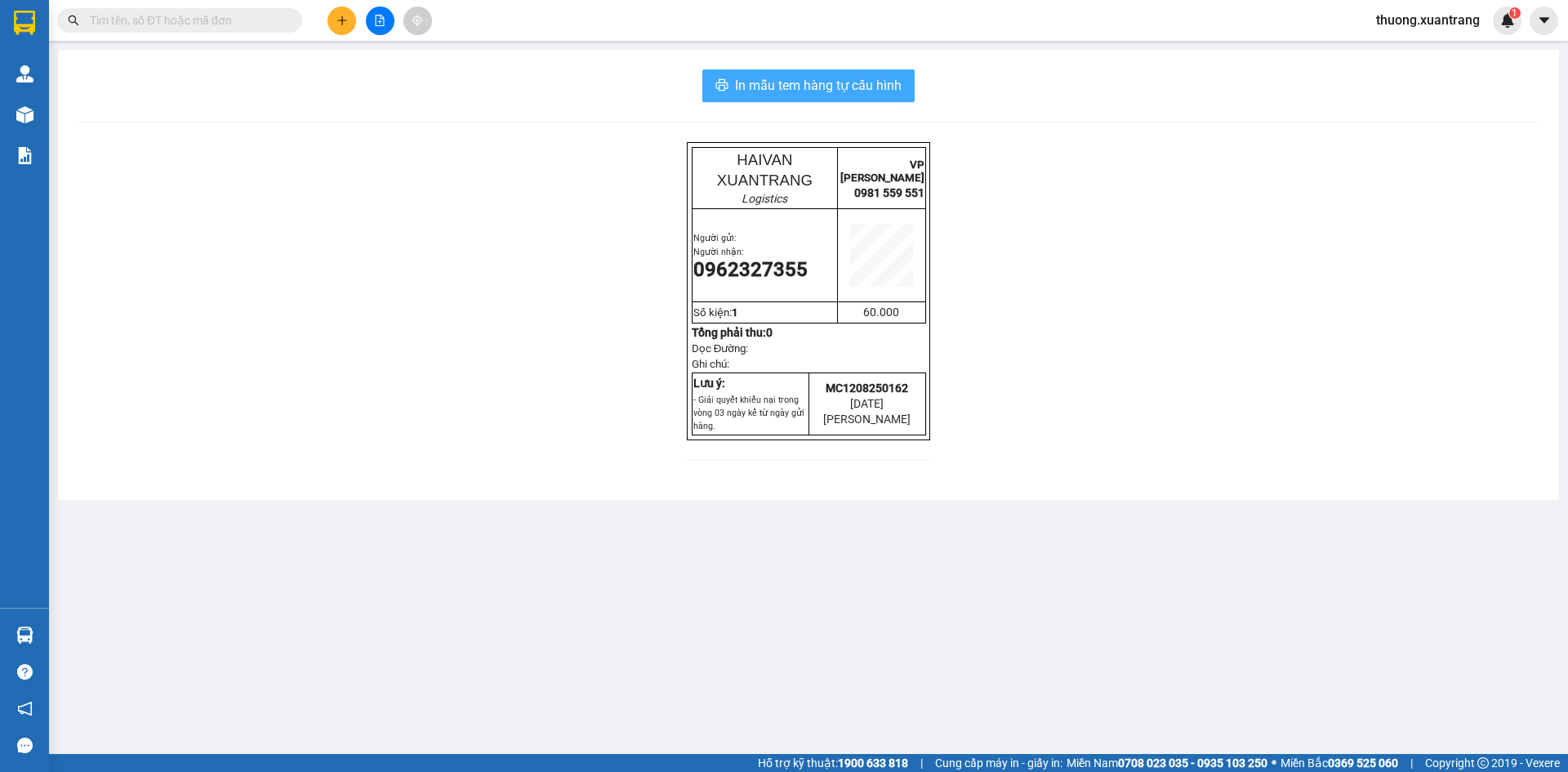
click at [800, 86] on span "In mẫu tem hàng tự cấu hình" at bounding box center [818, 85] width 166 height 21
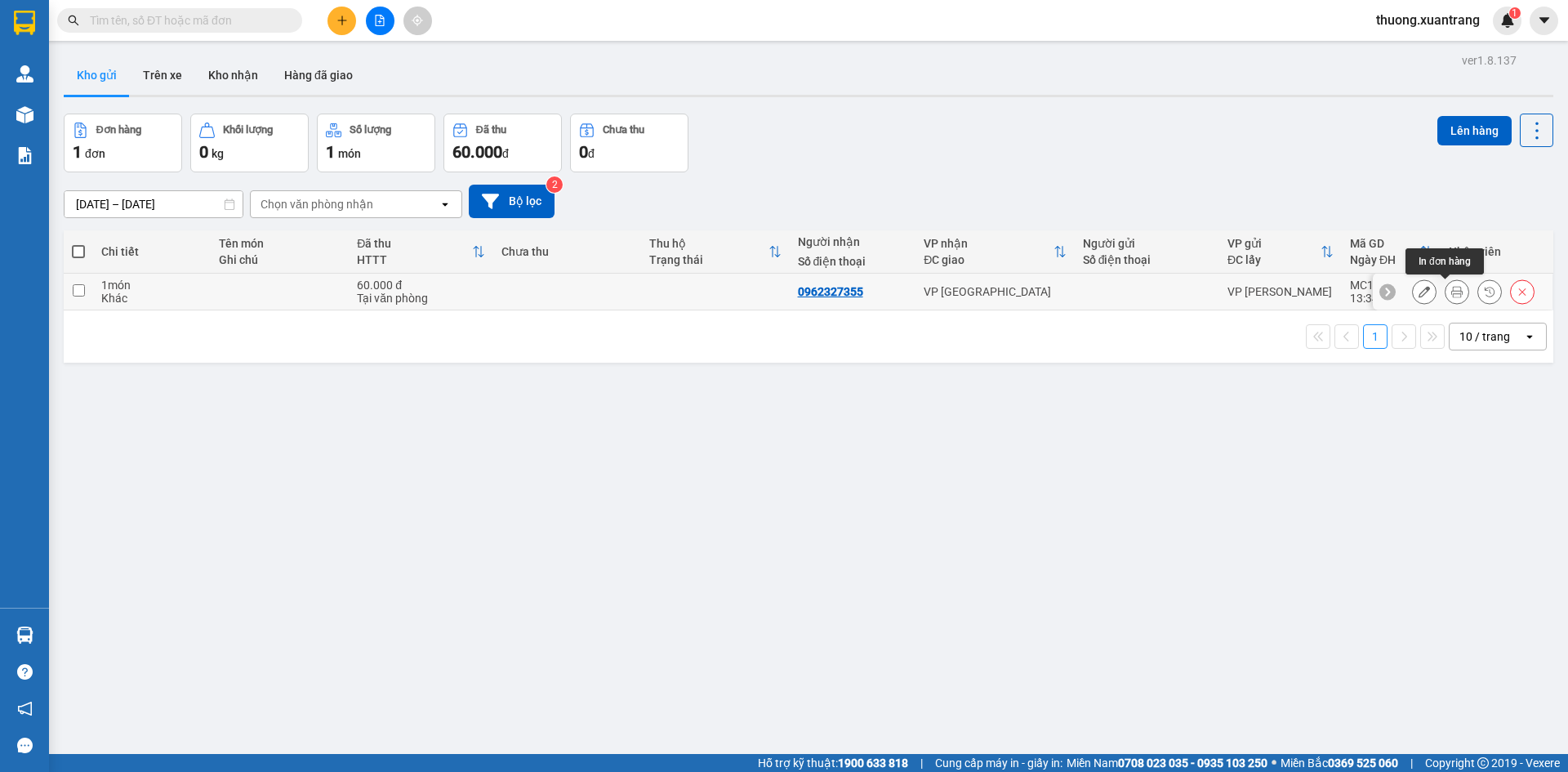
click at [1451, 292] on icon at bounding box center [1457, 292] width 12 height 12
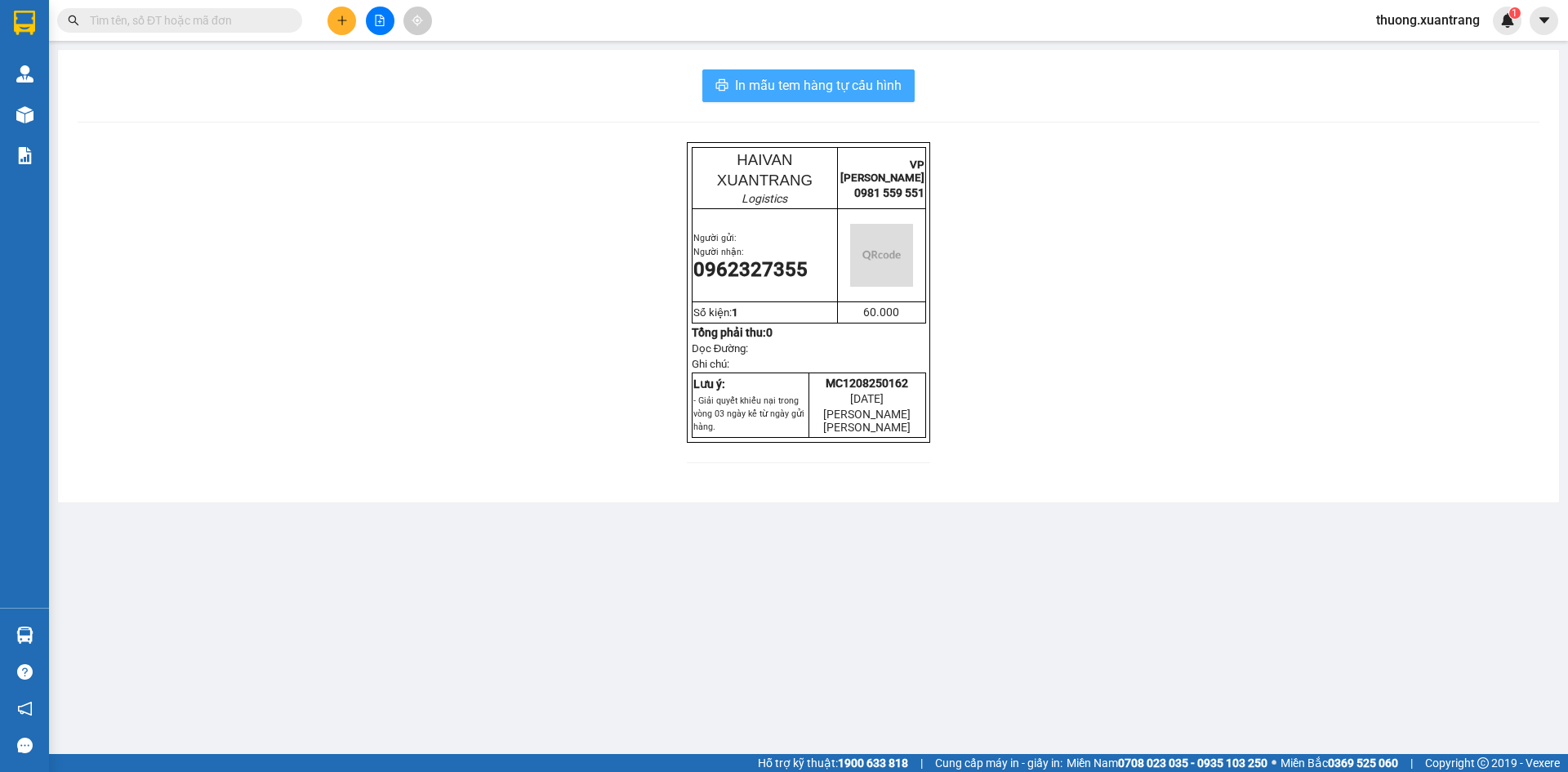
click at [884, 83] on span "In mẫu tem hàng tự cấu hình" at bounding box center [818, 85] width 166 height 21
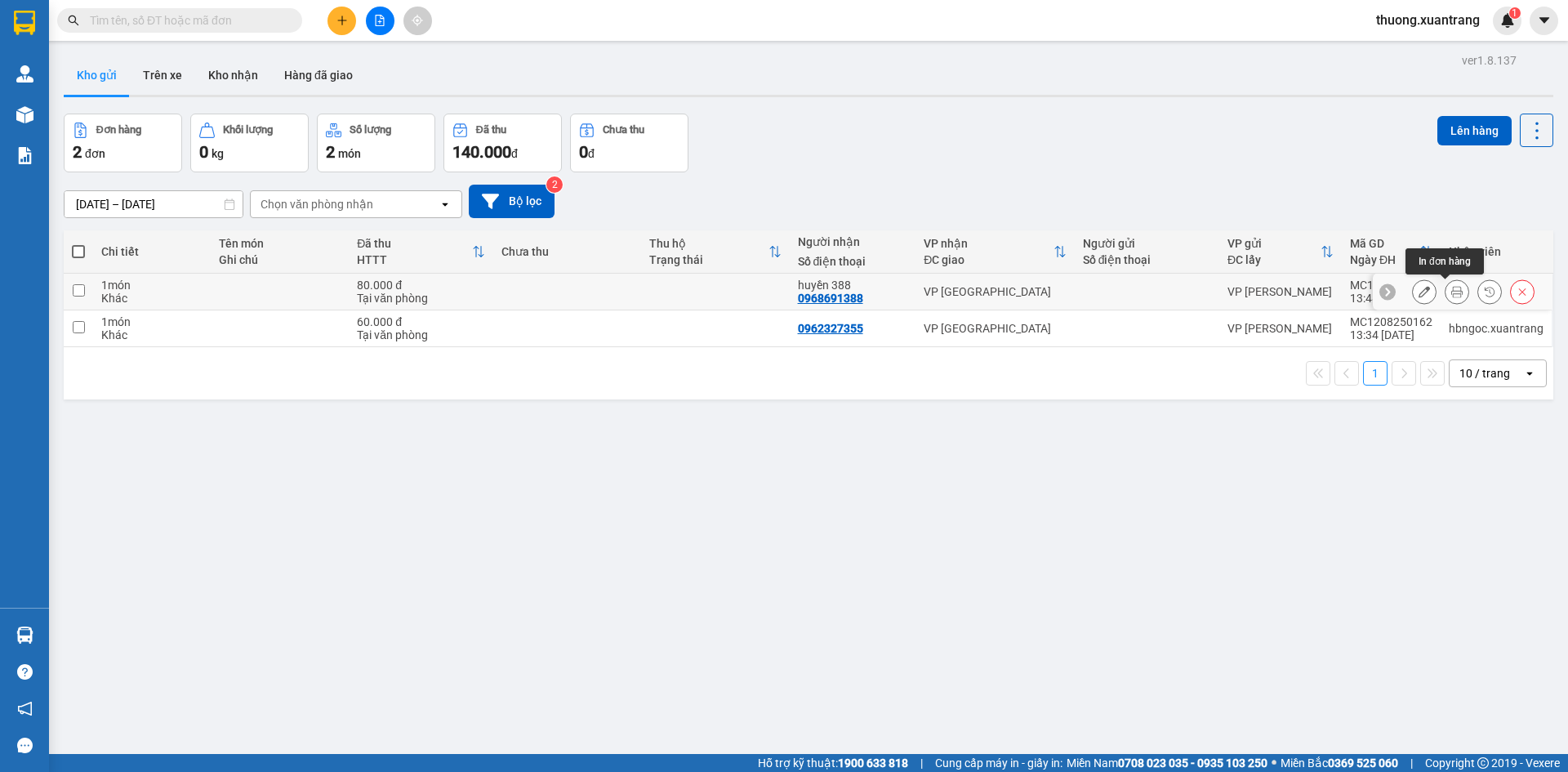
click at [1450, 286] on button at bounding box center [1457, 292] width 23 height 29
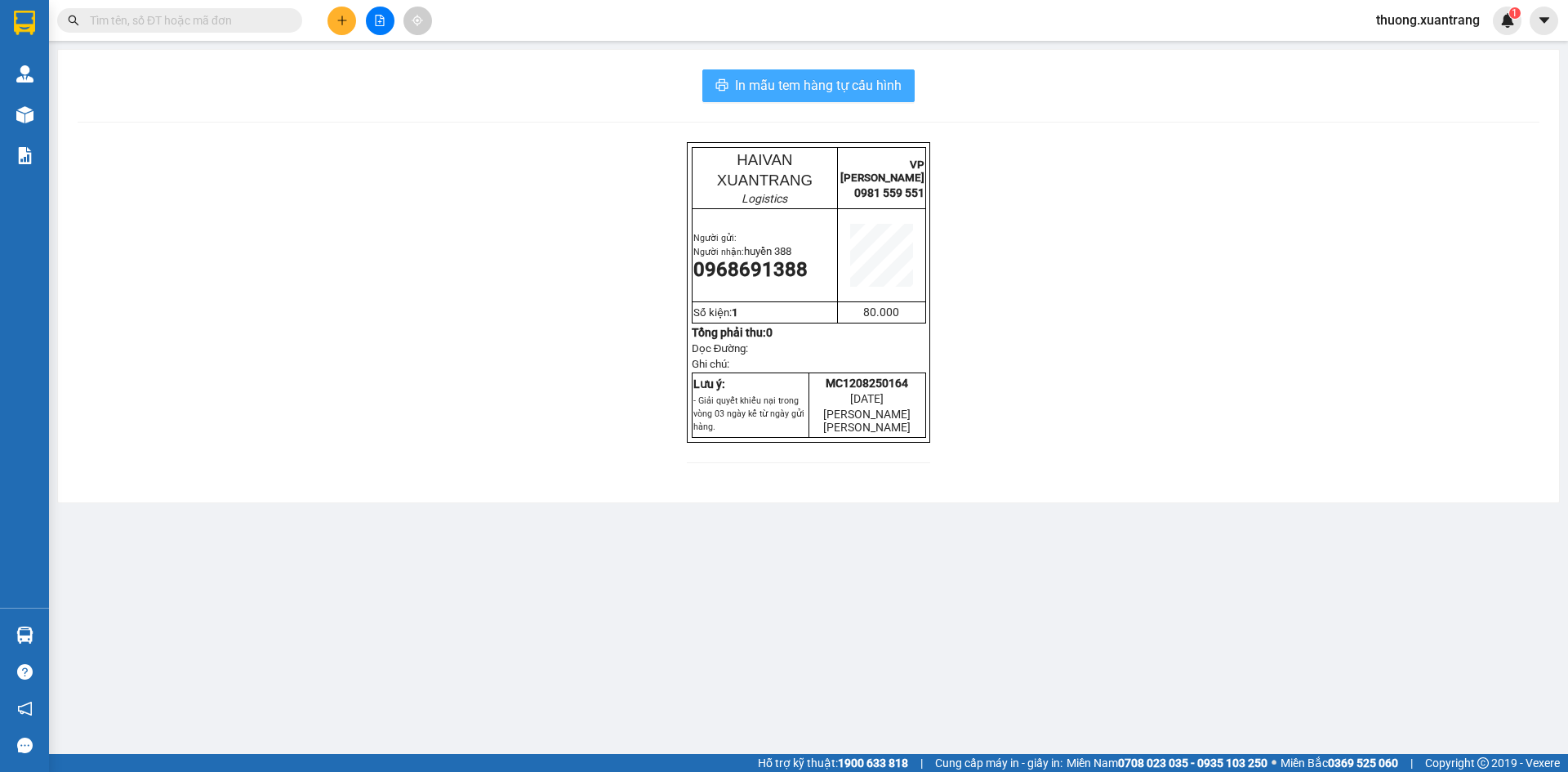
click at [851, 94] on span "In mẫu tem hàng tự cấu hình" at bounding box center [818, 85] width 166 height 21
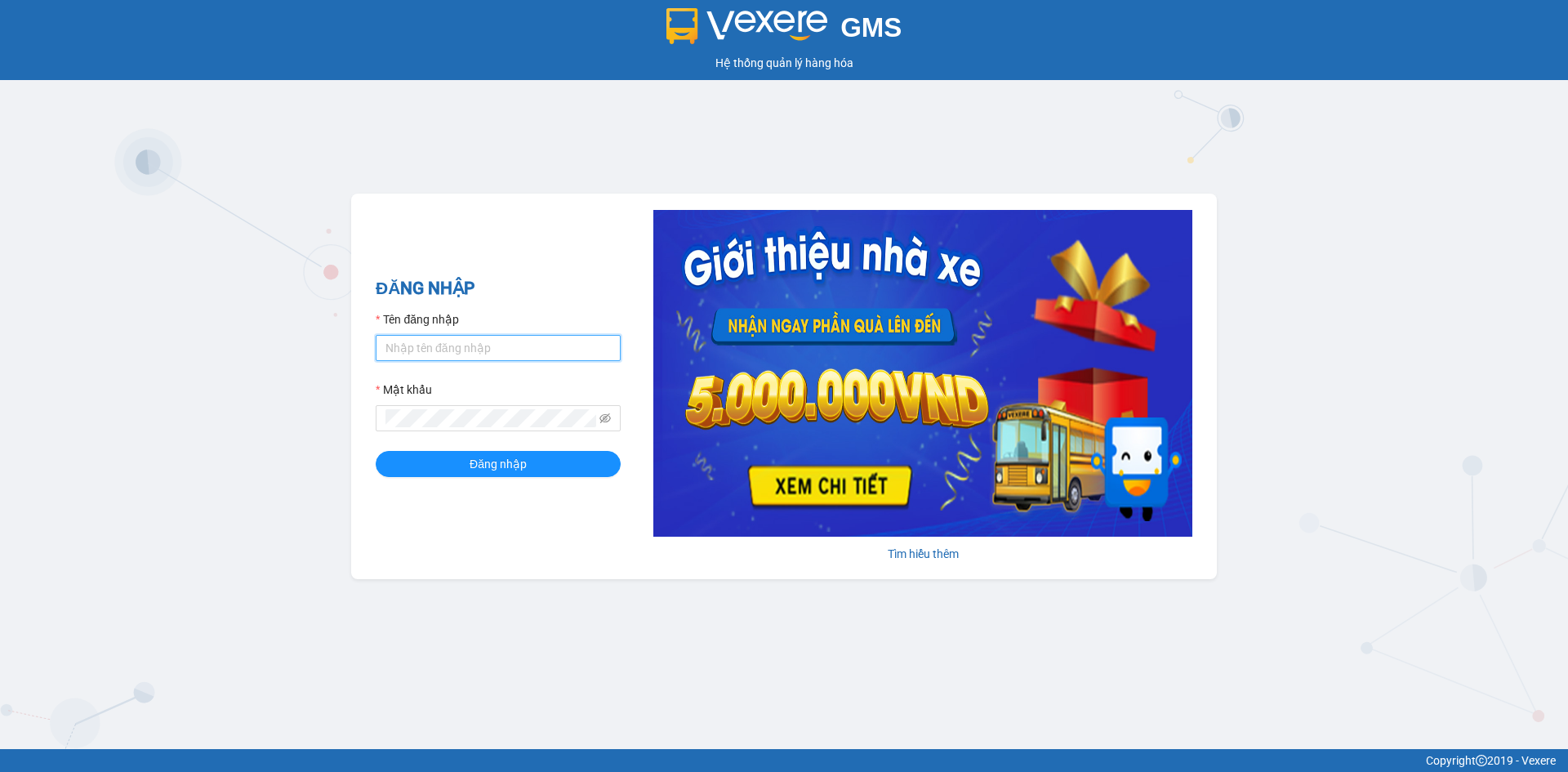
type input "dttoan.xuantrang"
click at [543, 357] on input "dttoan.xuantrang" at bounding box center [498, 348] width 245 height 27
click at [417, 466] on button "Đăng nhập" at bounding box center [498, 464] width 245 height 27
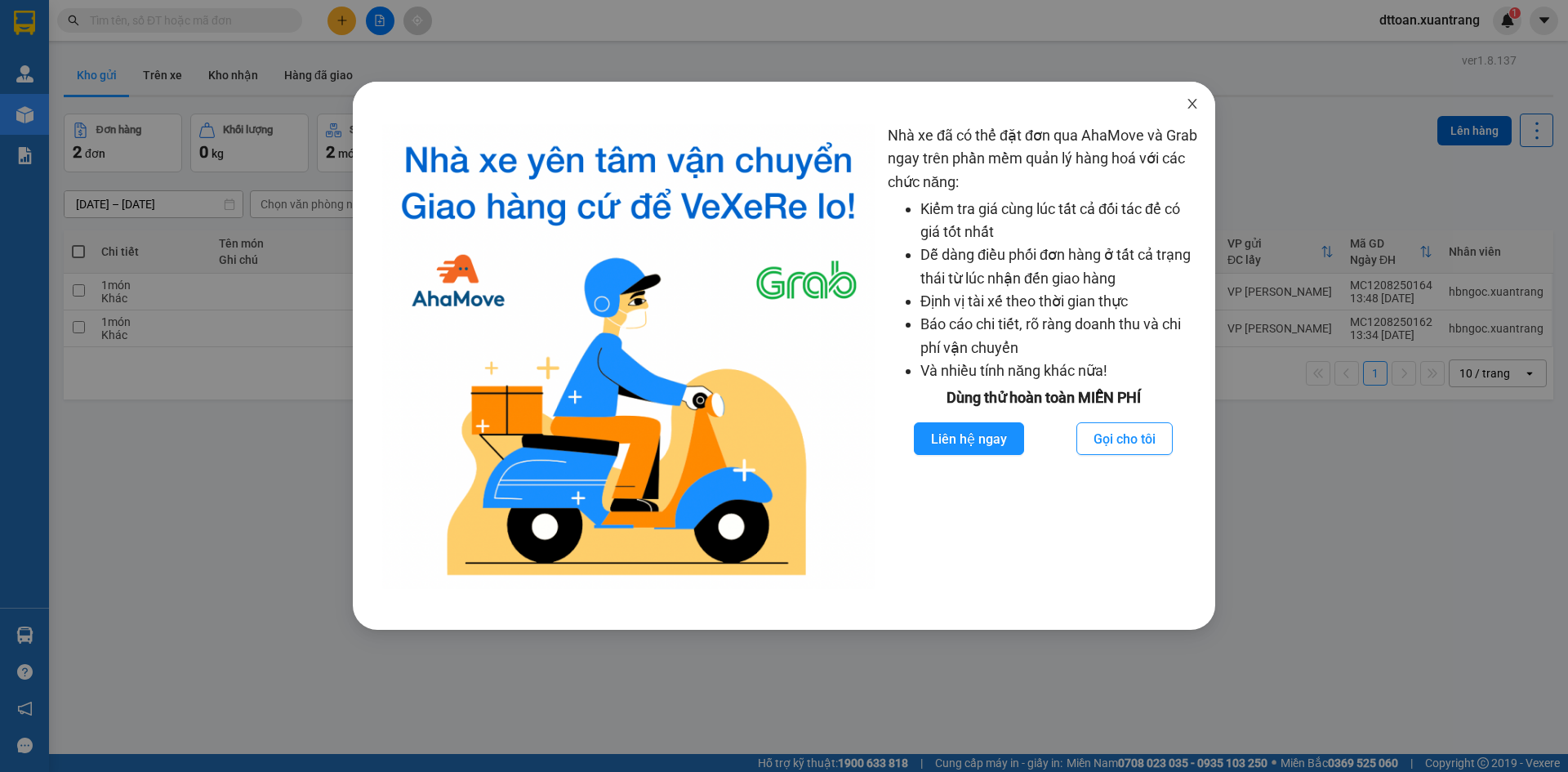
click at [1199, 106] on span "Close" at bounding box center [1192, 104] width 46 height 46
